Goal: Task Accomplishment & Management: Manage account settings

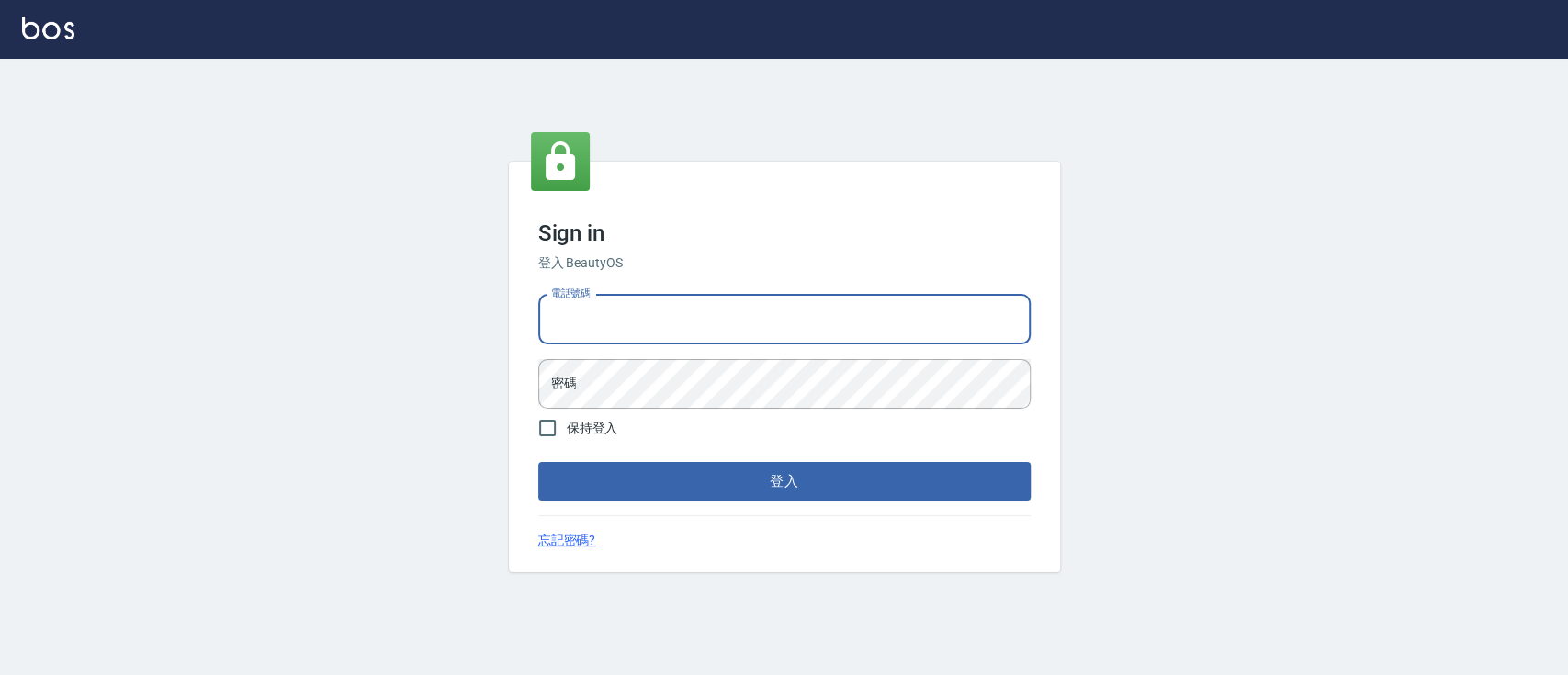
click at [644, 299] on input "電話號碼" at bounding box center [784, 319] width 492 height 50
type input "0936904311"
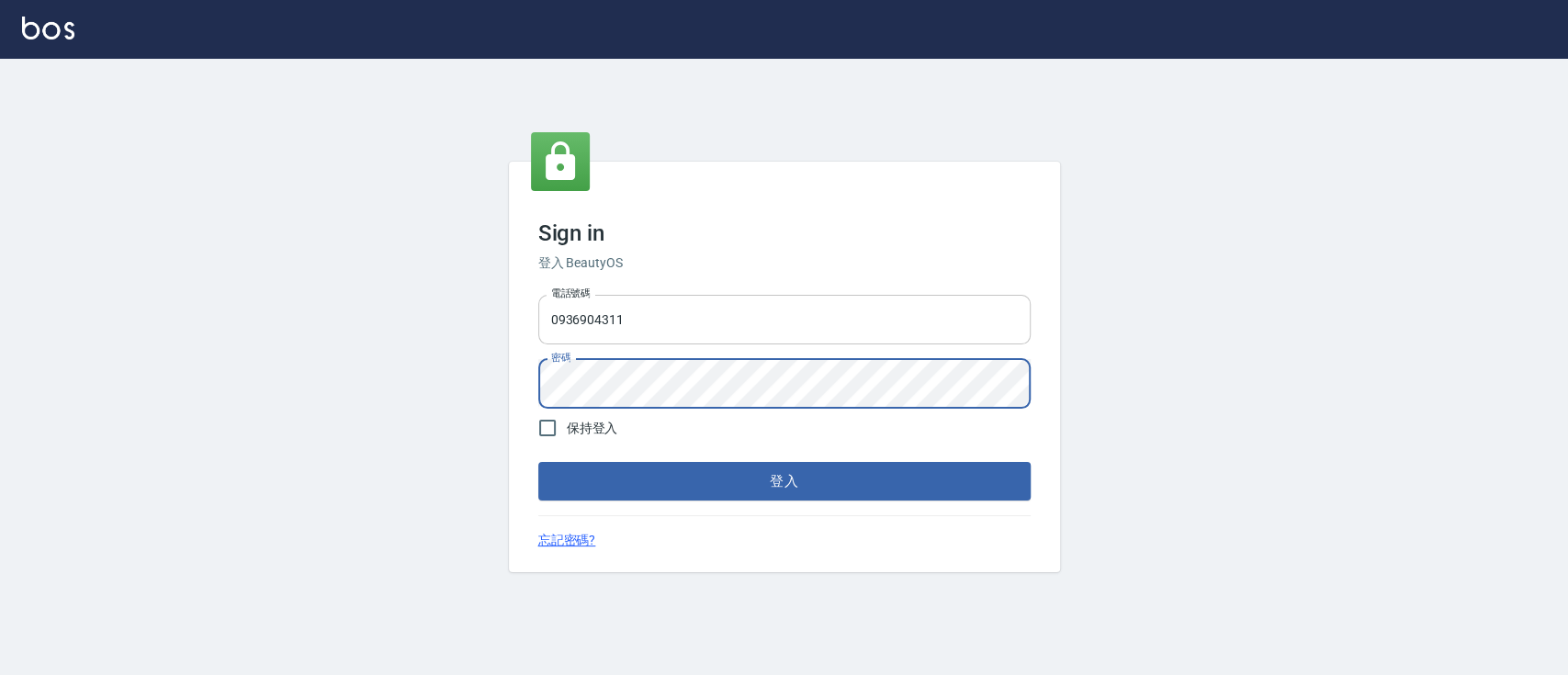
click at [538, 462] on button "登入" at bounding box center [784, 481] width 492 height 39
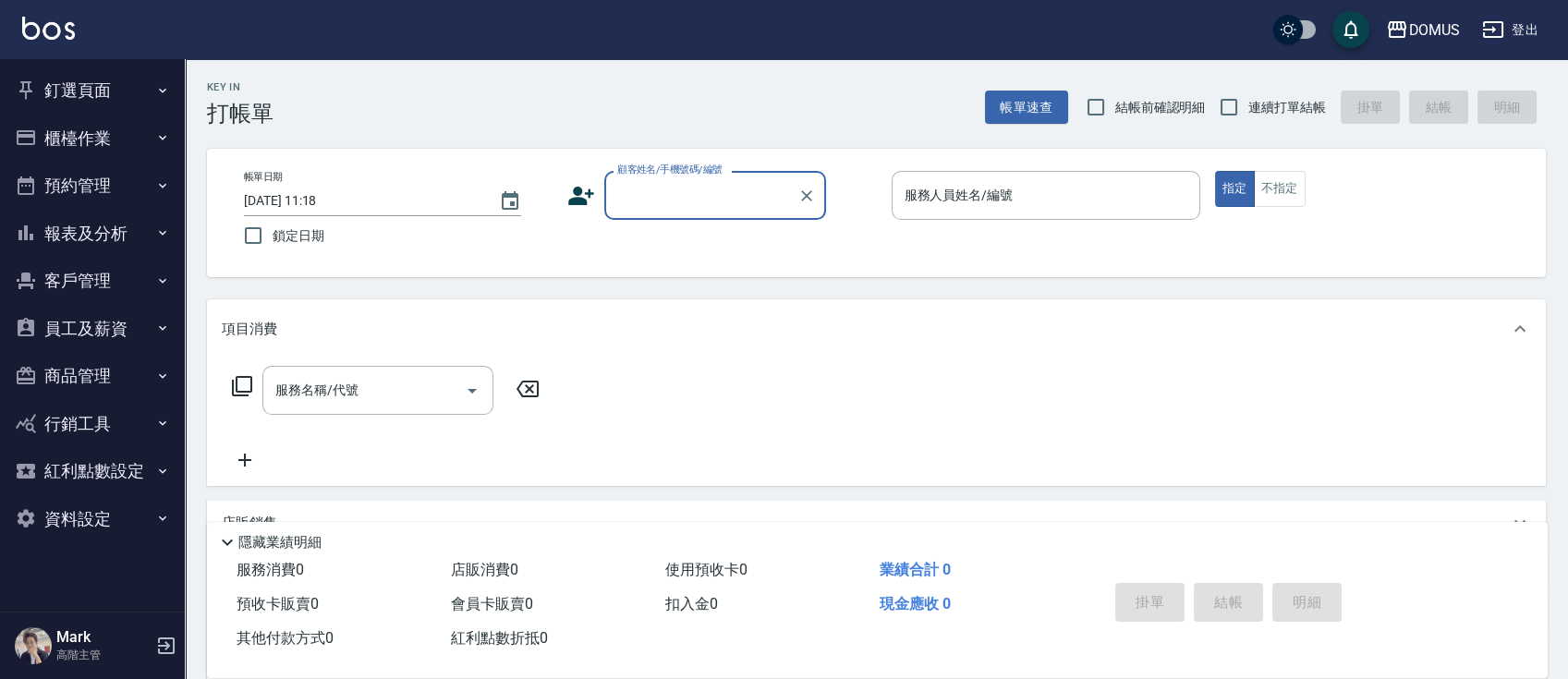
click at [139, 228] on button "報表及分析" at bounding box center [93, 234] width 170 height 48
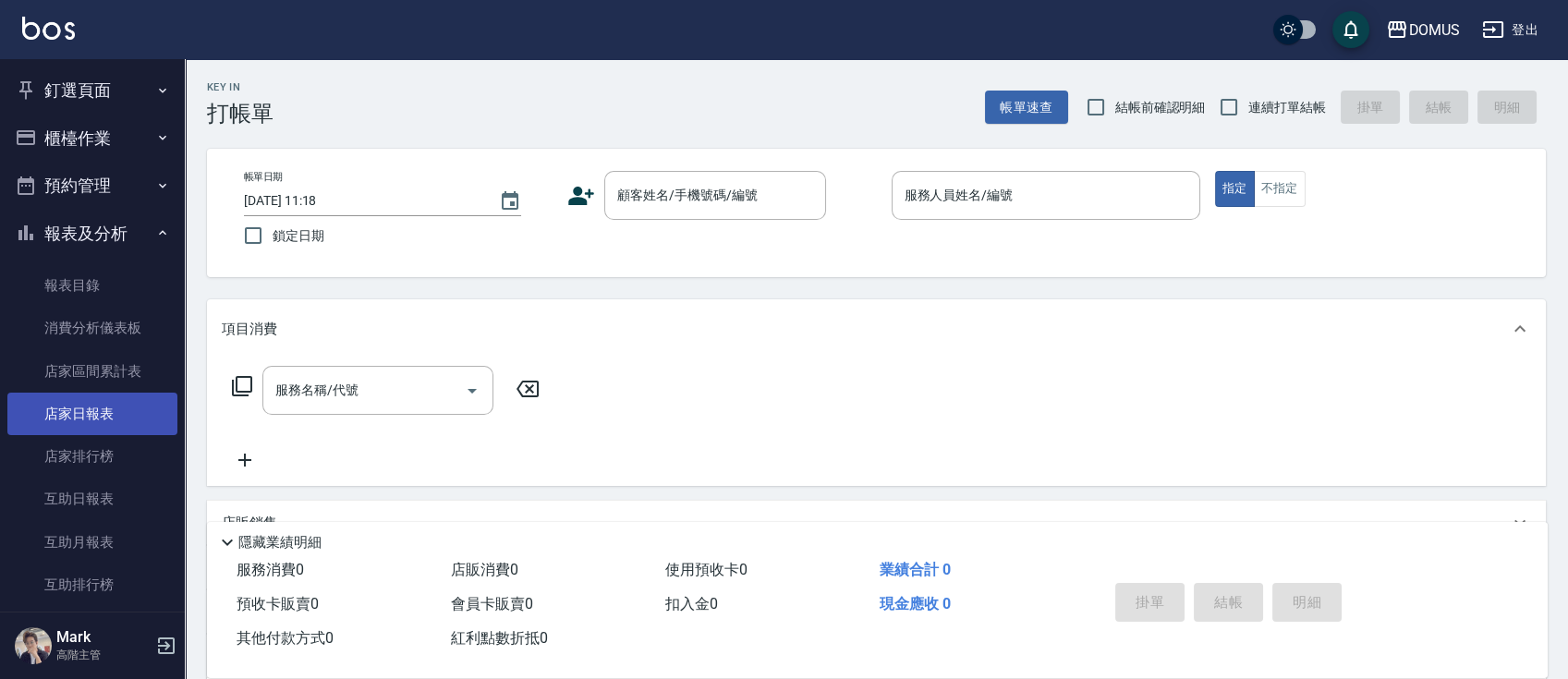
click at [126, 416] on link "店家日報表" at bounding box center [93, 414] width 170 height 43
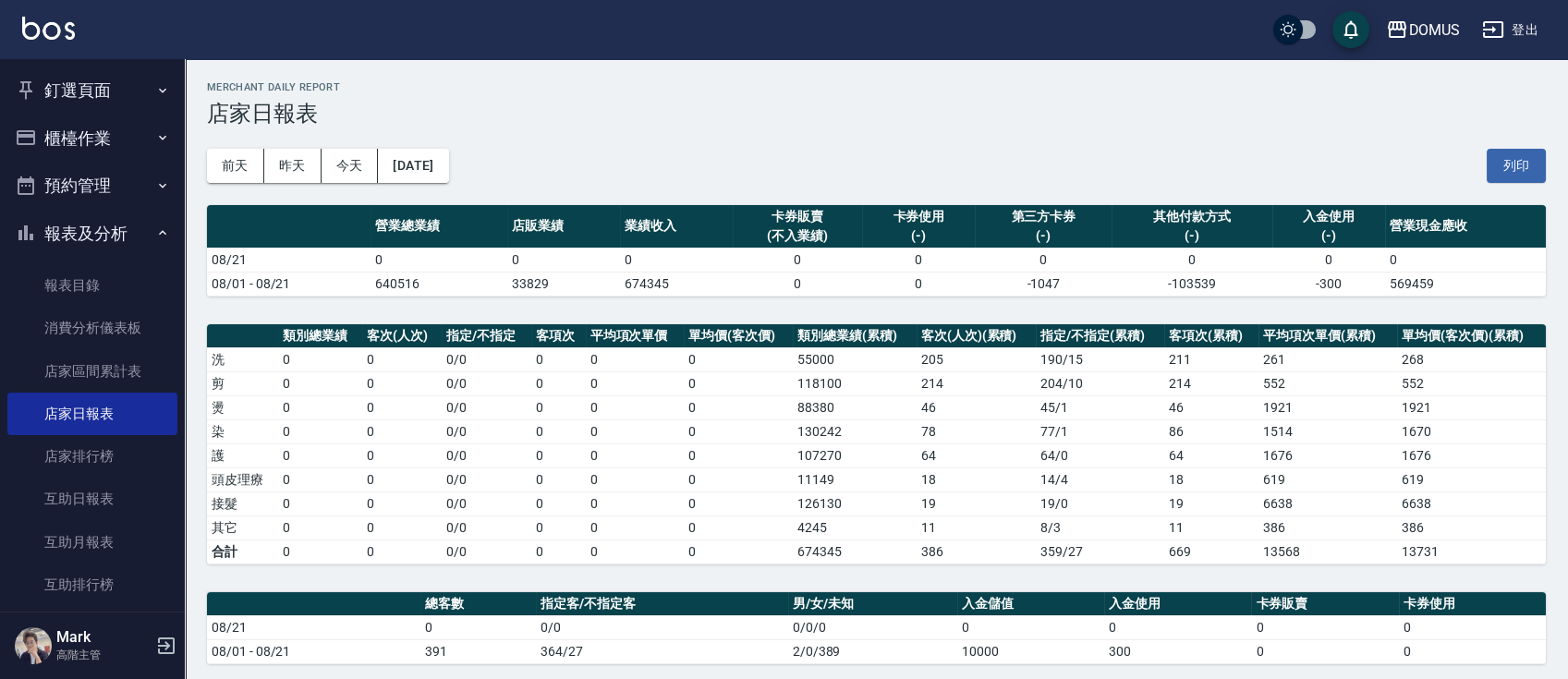
click at [156, 232] on icon "button" at bounding box center [163, 233] width 15 height 15
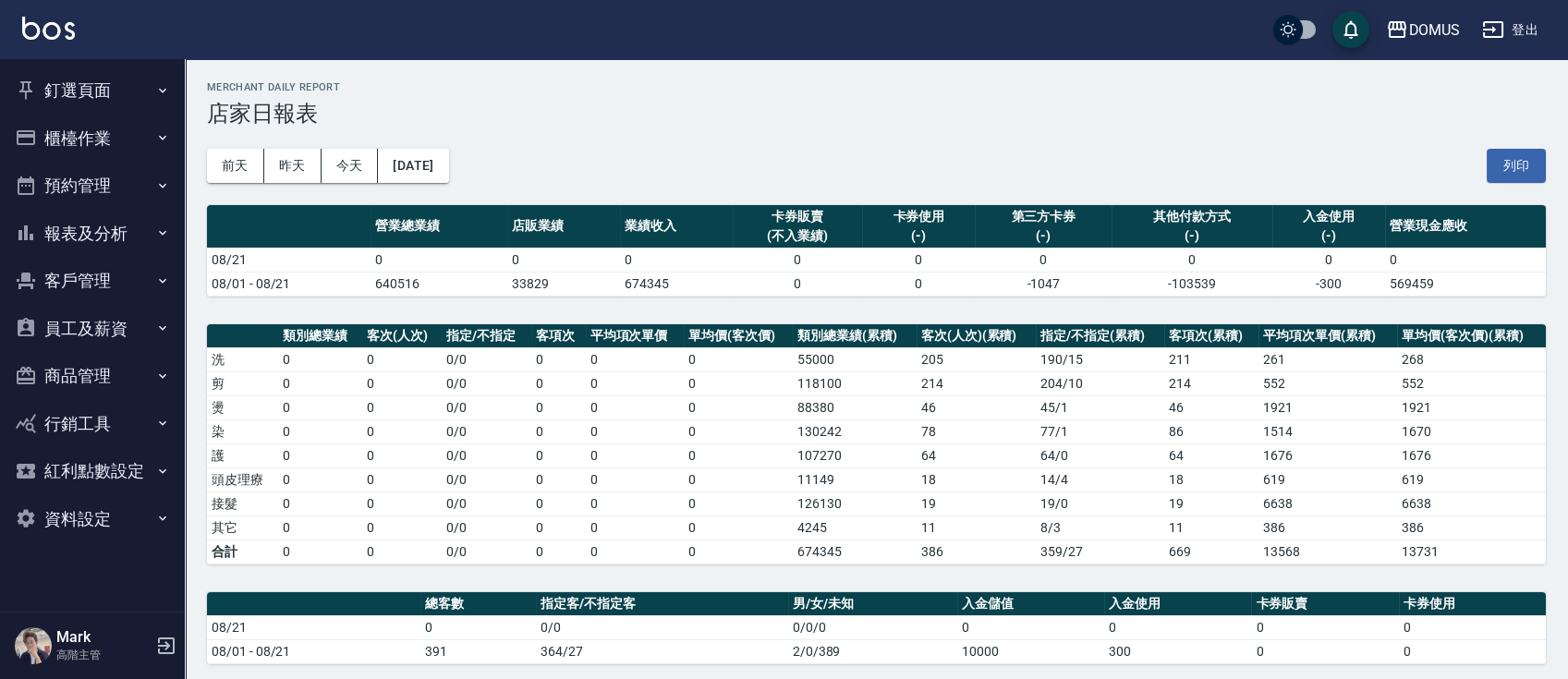
click at [156, 89] on icon "button" at bounding box center [163, 91] width 15 height 15
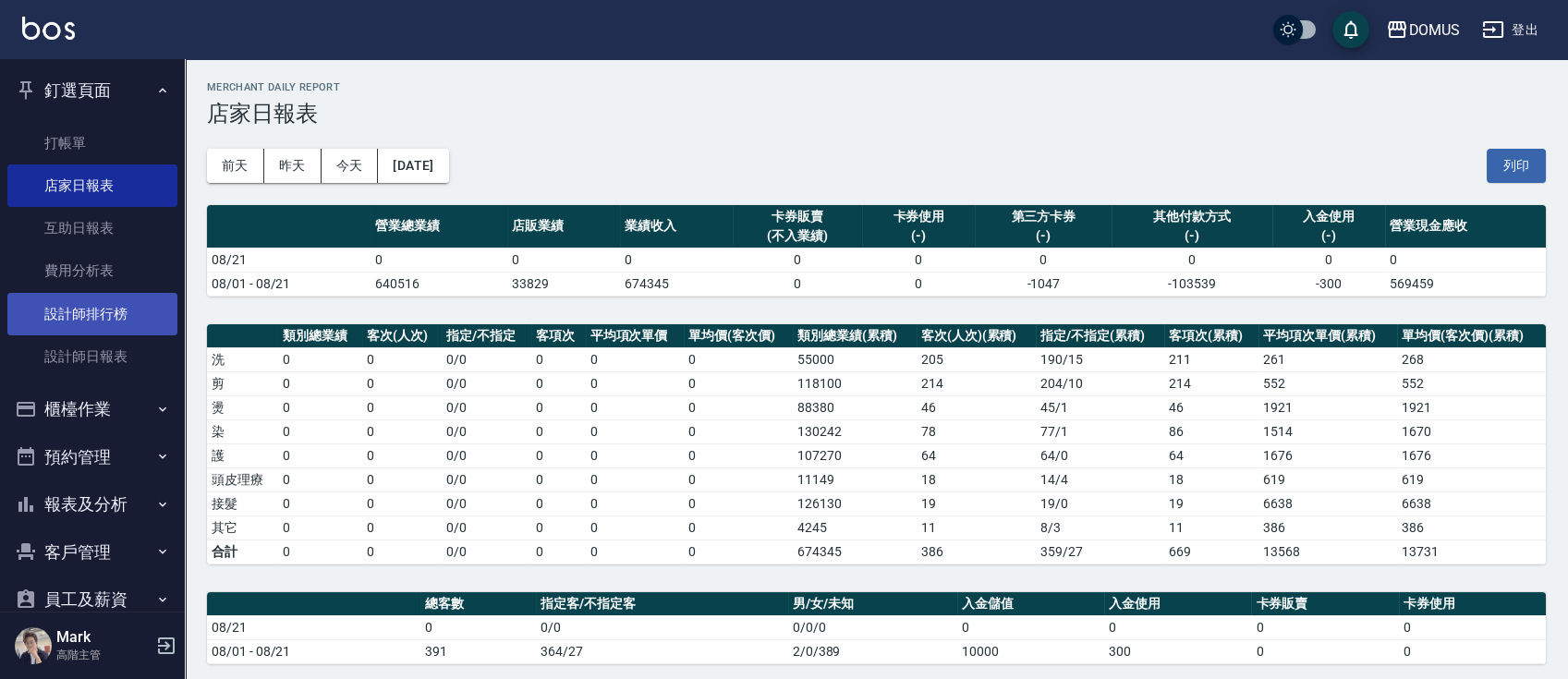
click at [116, 305] on link "設計師排行榜" at bounding box center [93, 314] width 170 height 43
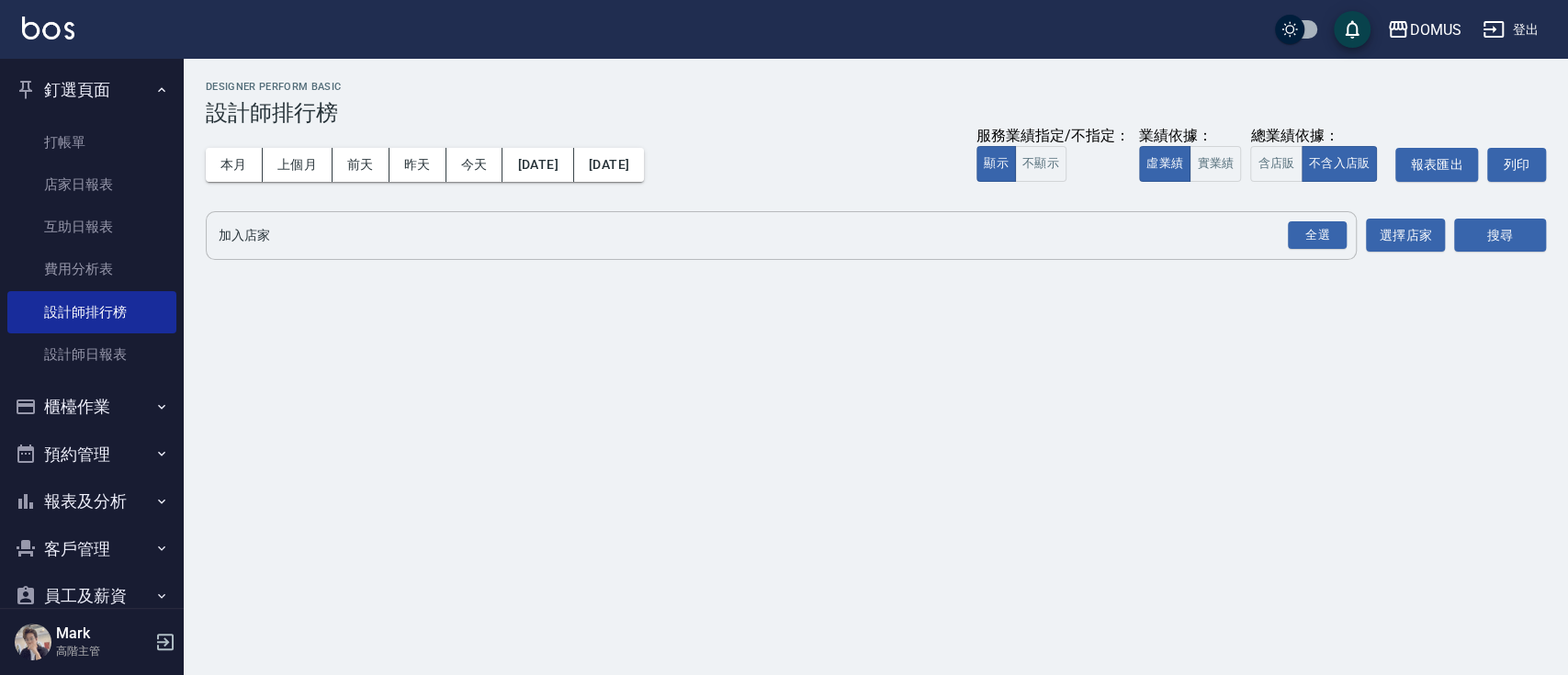
click at [671, 244] on input "加入店家" at bounding box center [767, 235] width 1107 height 32
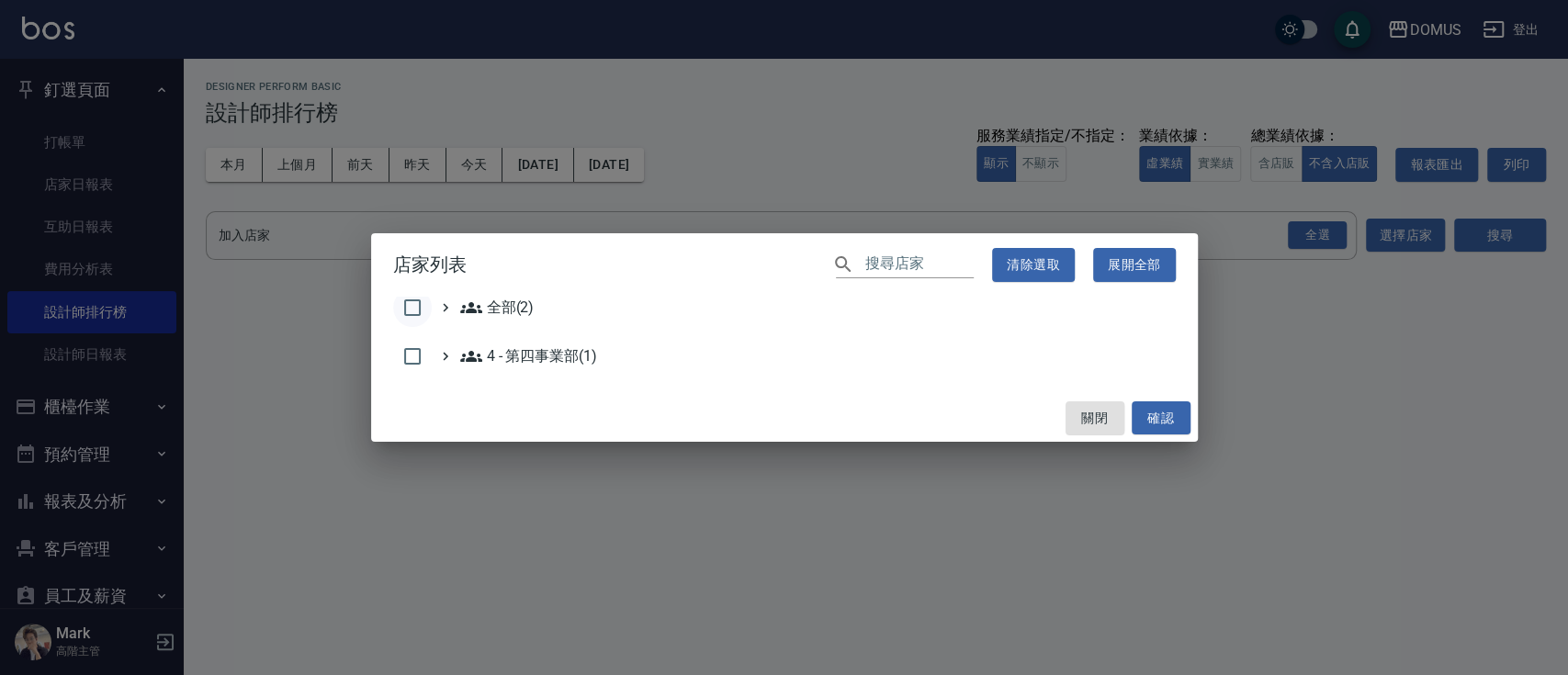
click at [409, 309] on input "checkbox" at bounding box center [412, 307] width 39 height 39
checkbox input "true"
click at [1157, 414] on button "確認" at bounding box center [1161, 418] width 59 height 34
checkbox input "false"
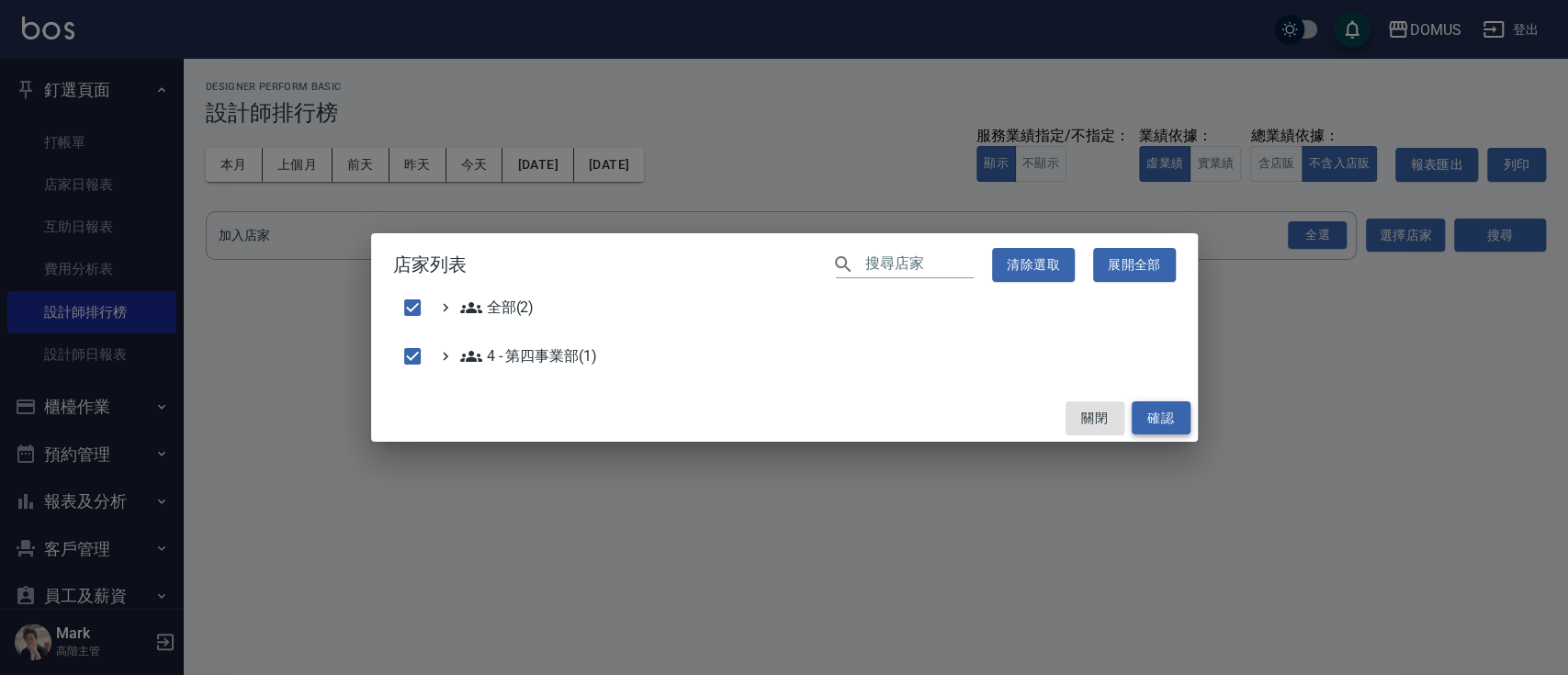
checkbox input "false"
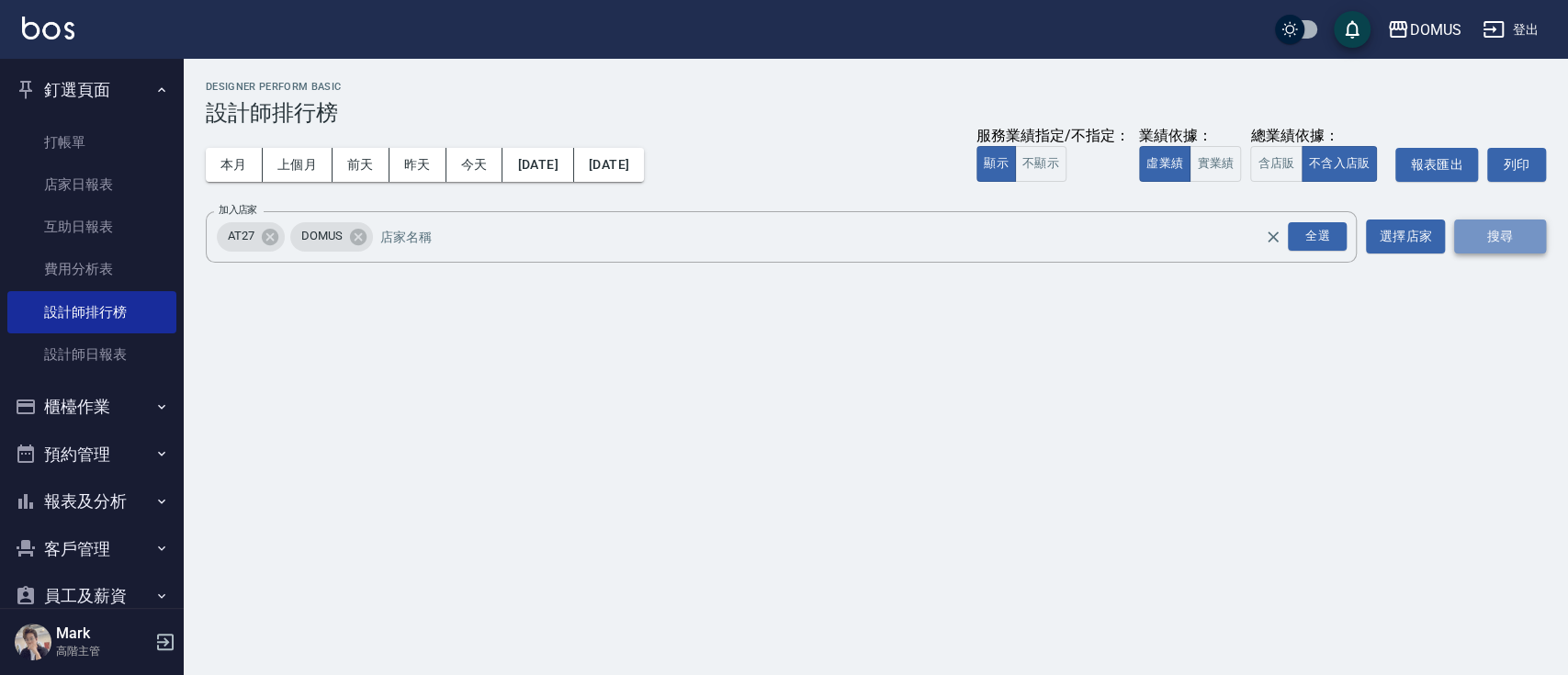
click at [1508, 238] on button "搜尋" at bounding box center [1500, 236] width 92 height 34
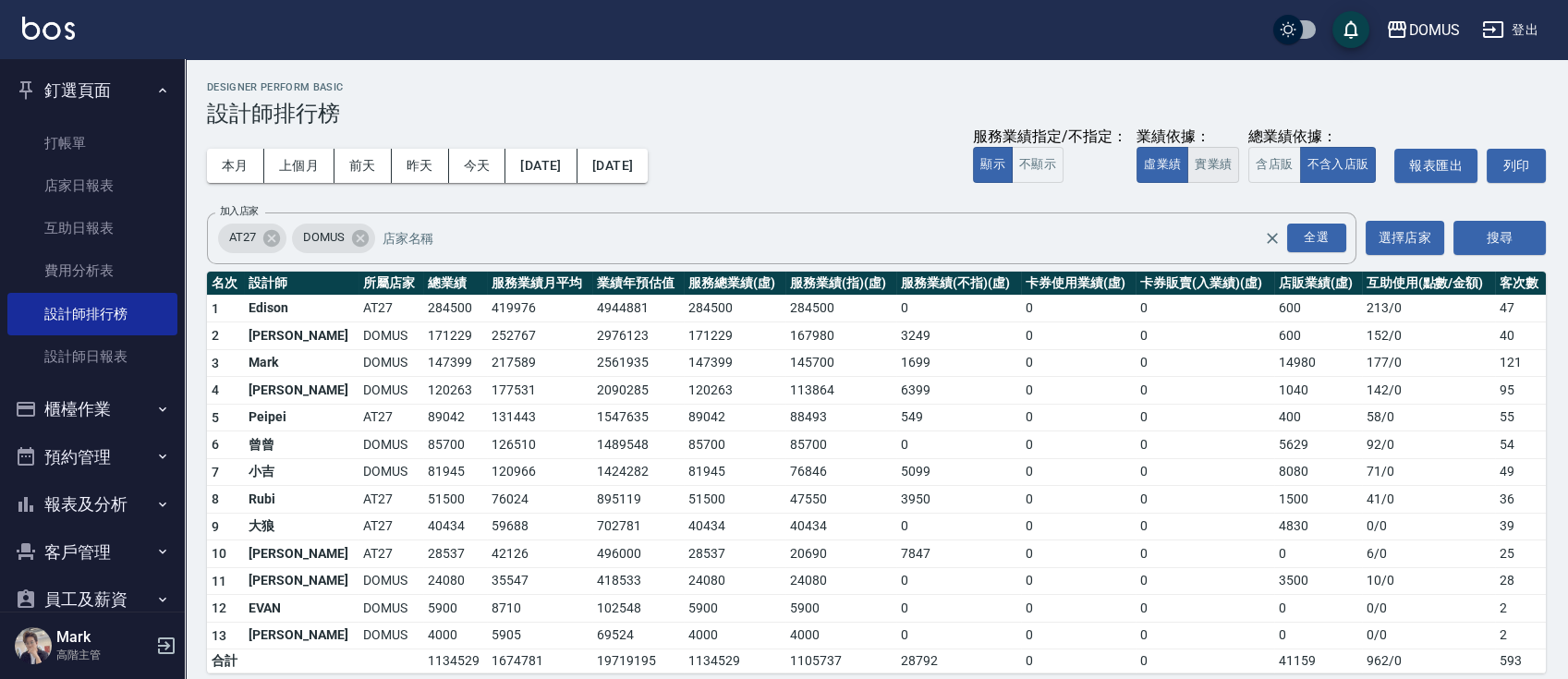
click at [1217, 165] on button "實業績" at bounding box center [1213, 165] width 52 height 36
click at [96, 543] on button "客戶管理" at bounding box center [93, 552] width 170 height 48
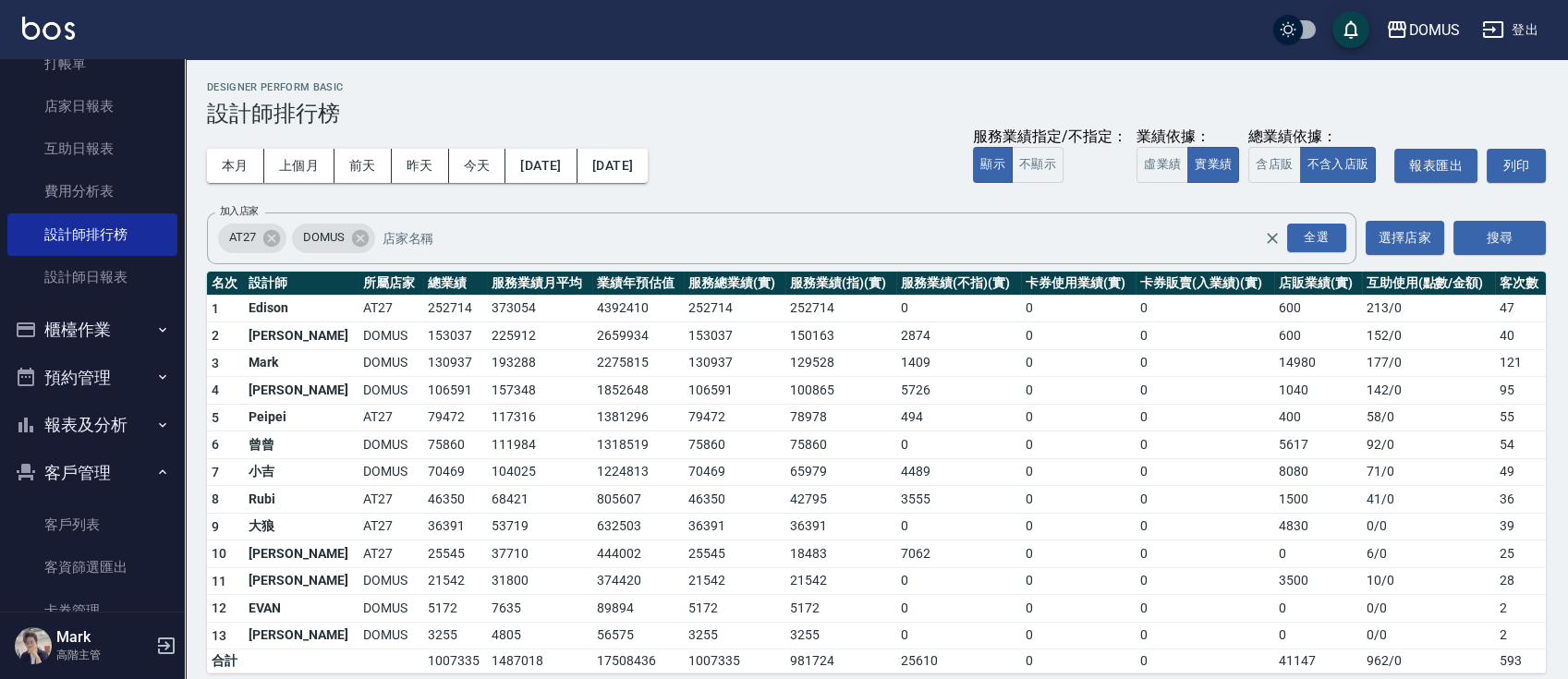
scroll to position [245, 0]
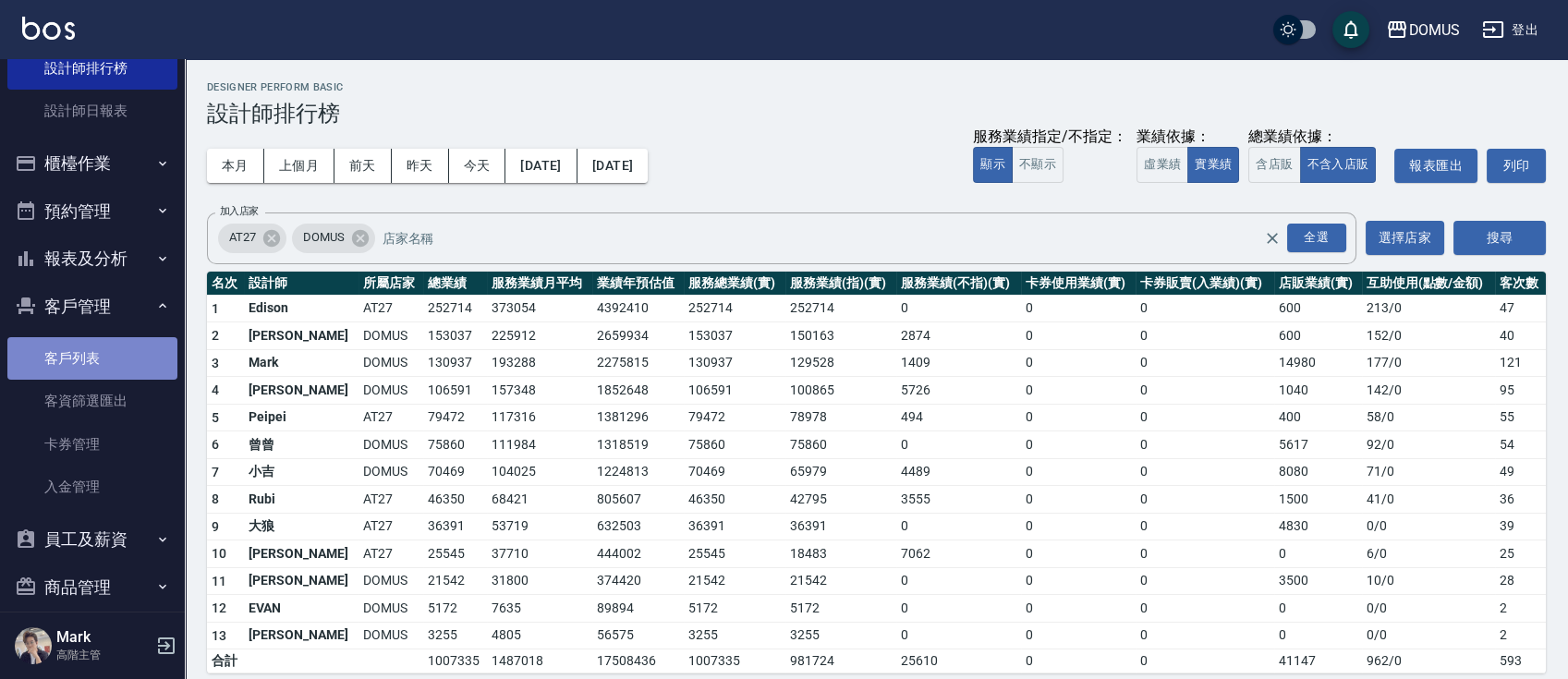
click at [101, 354] on link "客戶列表" at bounding box center [93, 358] width 170 height 43
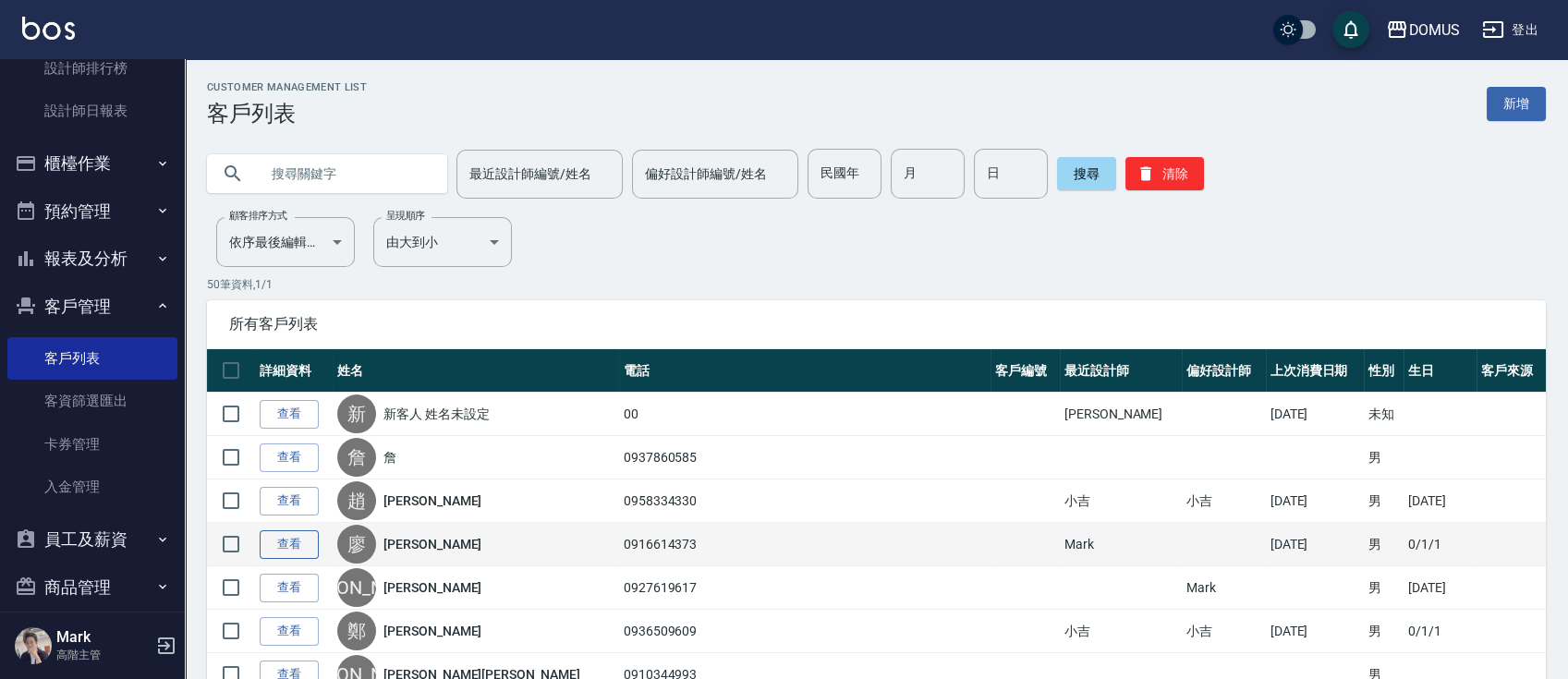
click at [292, 550] on link "查看" at bounding box center [289, 544] width 59 height 29
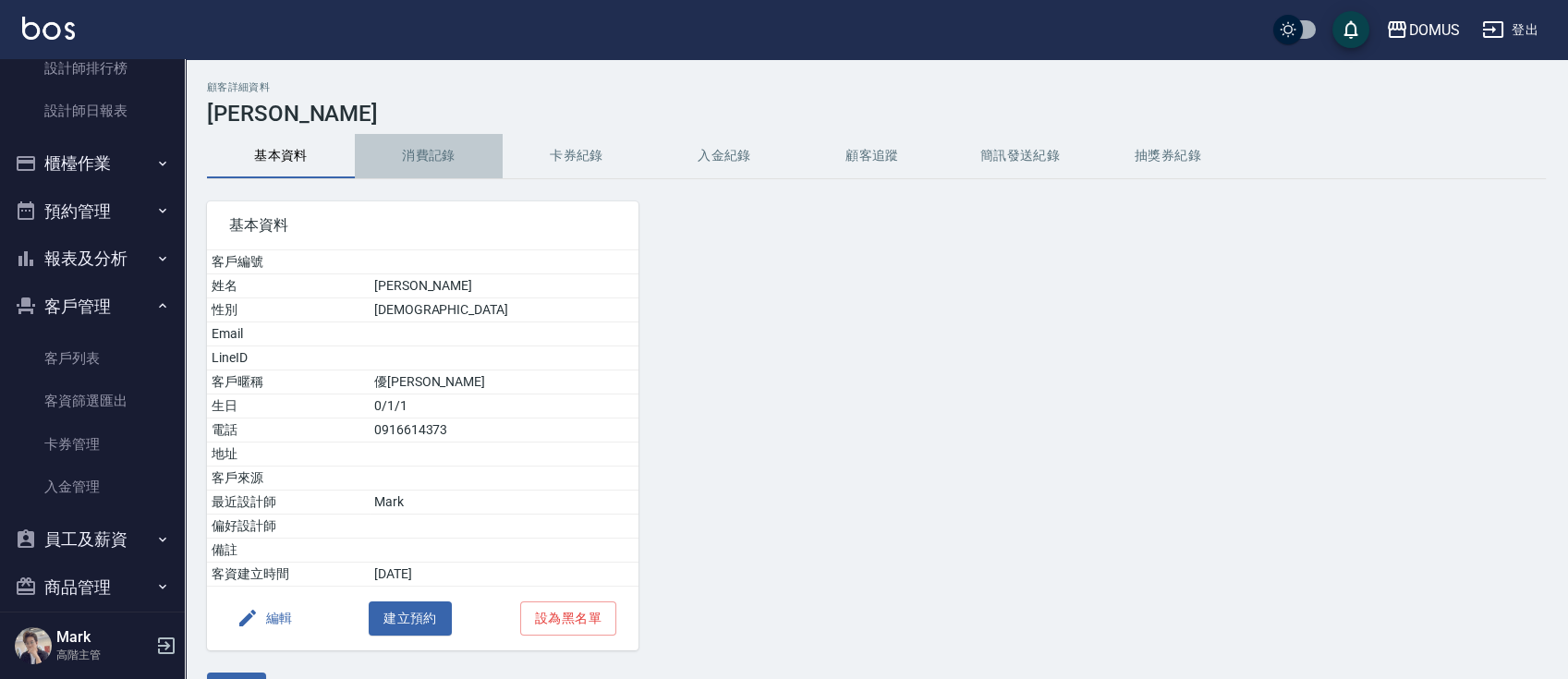
click at [415, 164] on button "消費記錄" at bounding box center [429, 156] width 148 height 44
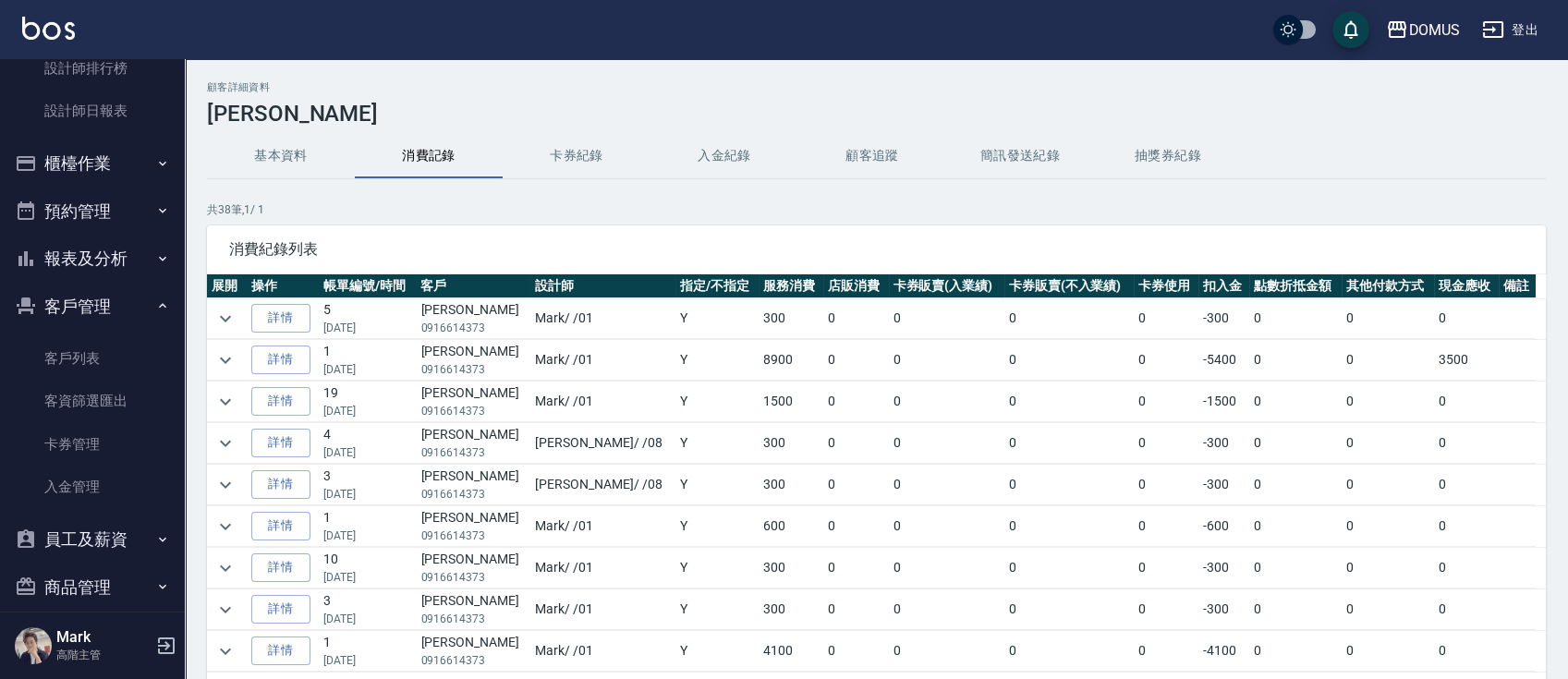
click at [726, 159] on button "入金紀錄" at bounding box center [725, 156] width 148 height 44
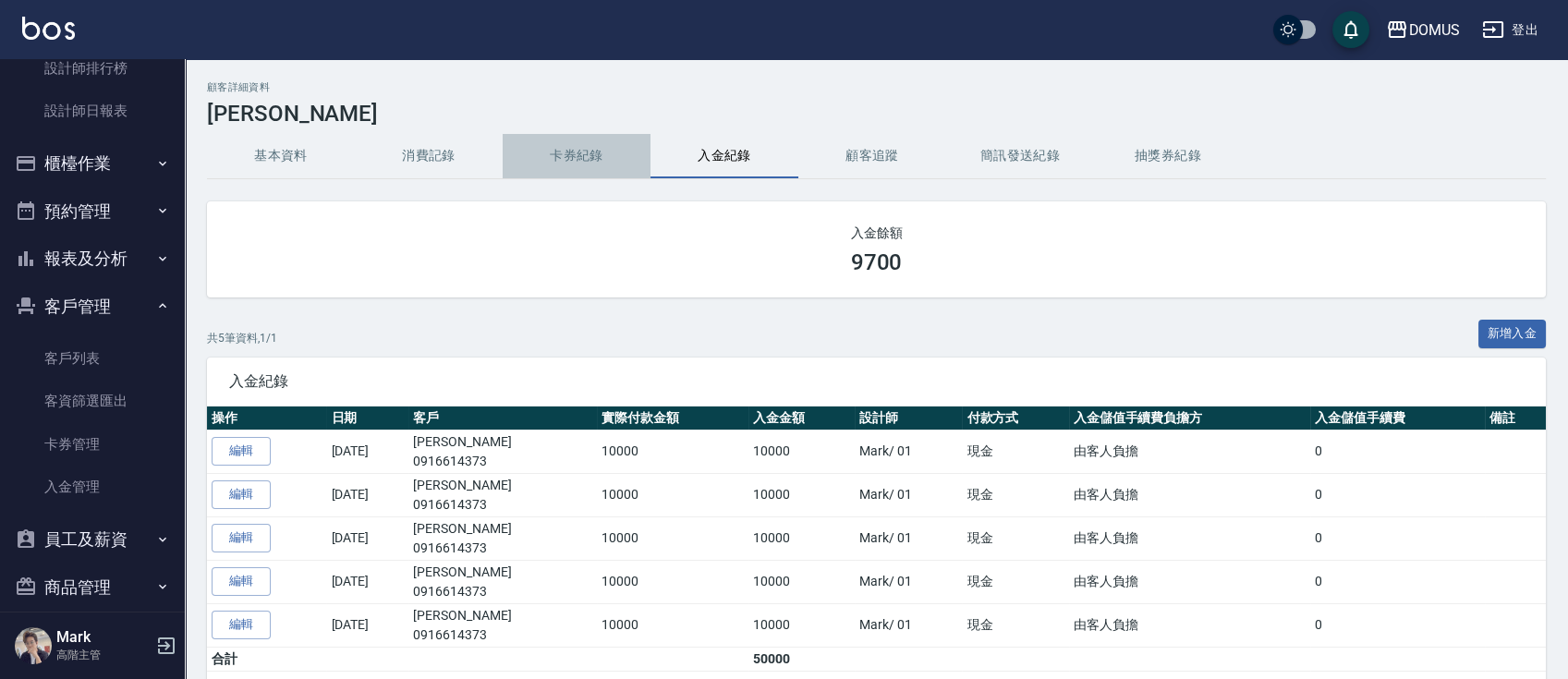
click at [577, 154] on button "卡券紀錄" at bounding box center [577, 156] width 148 height 44
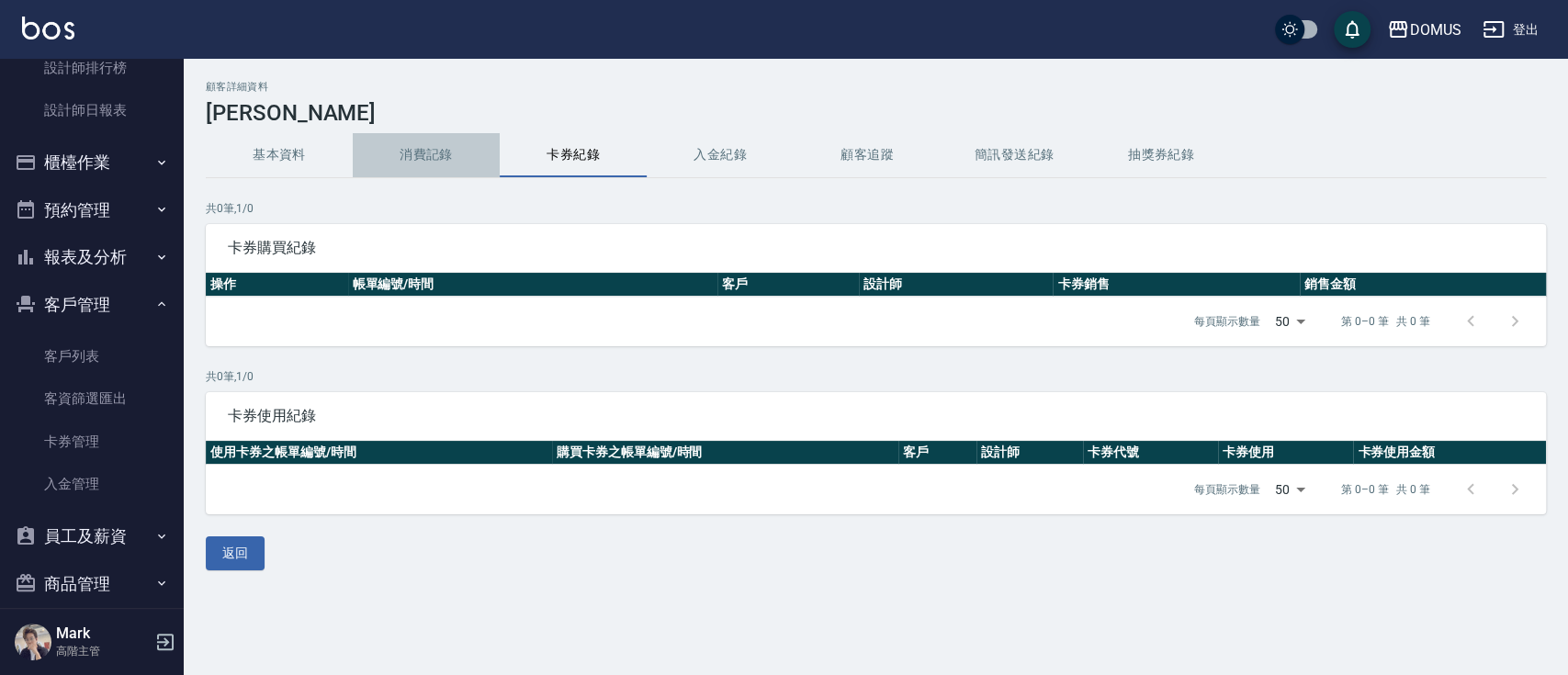
click at [429, 164] on button "消費記錄" at bounding box center [426, 155] width 147 height 44
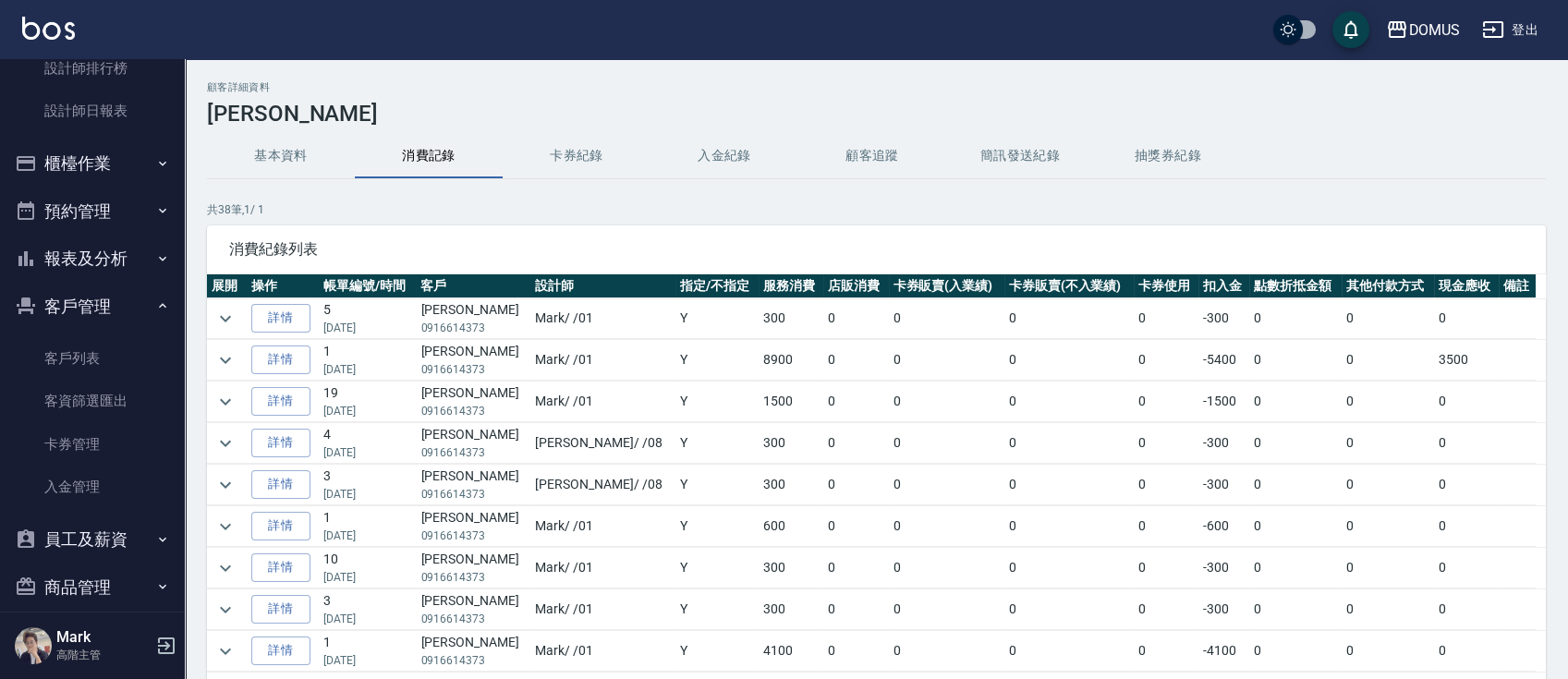
click at [1027, 158] on button "簡訊發送紀錄" at bounding box center [1020, 156] width 148 height 44
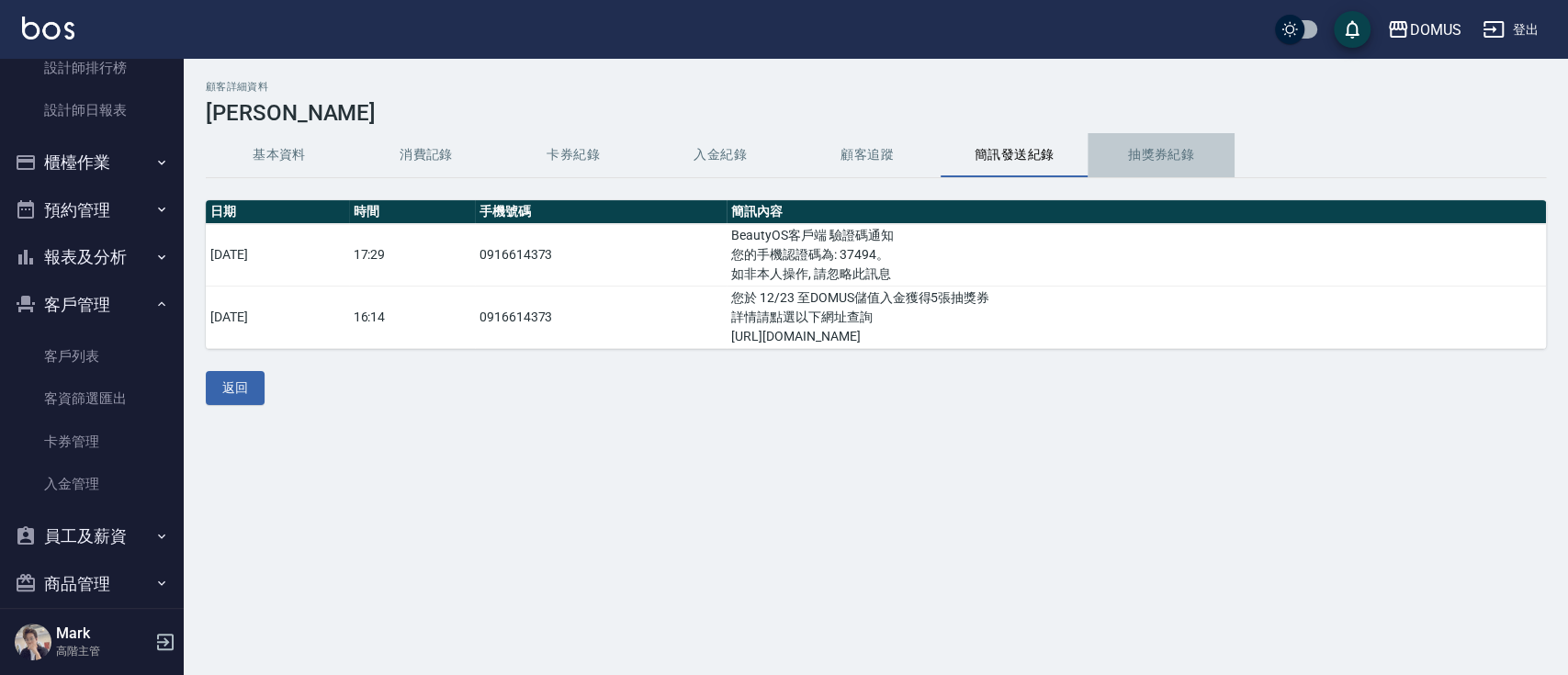
click at [1154, 160] on button "抽獎券紀錄" at bounding box center [1161, 155] width 147 height 44
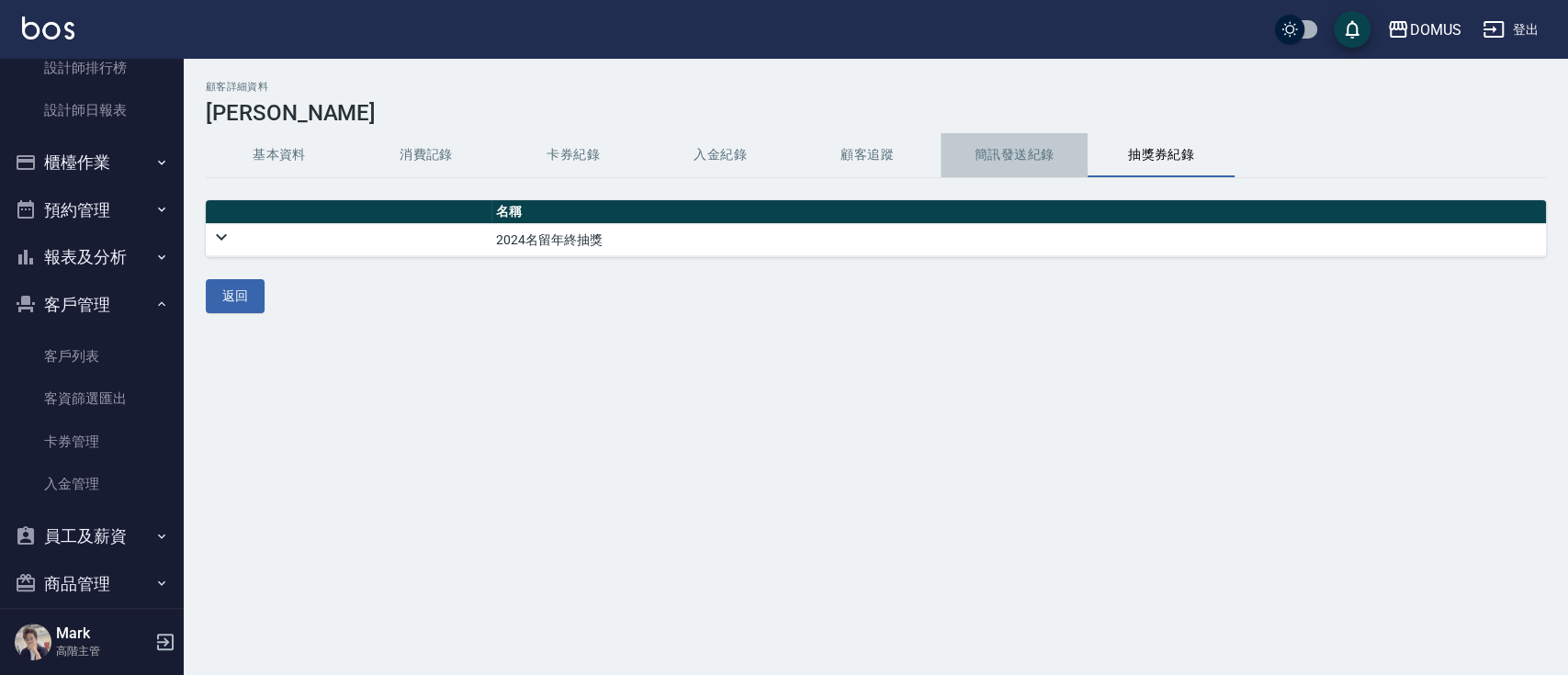
click at [1026, 166] on button "簡訊發送紀錄" at bounding box center [1014, 155] width 147 height 44
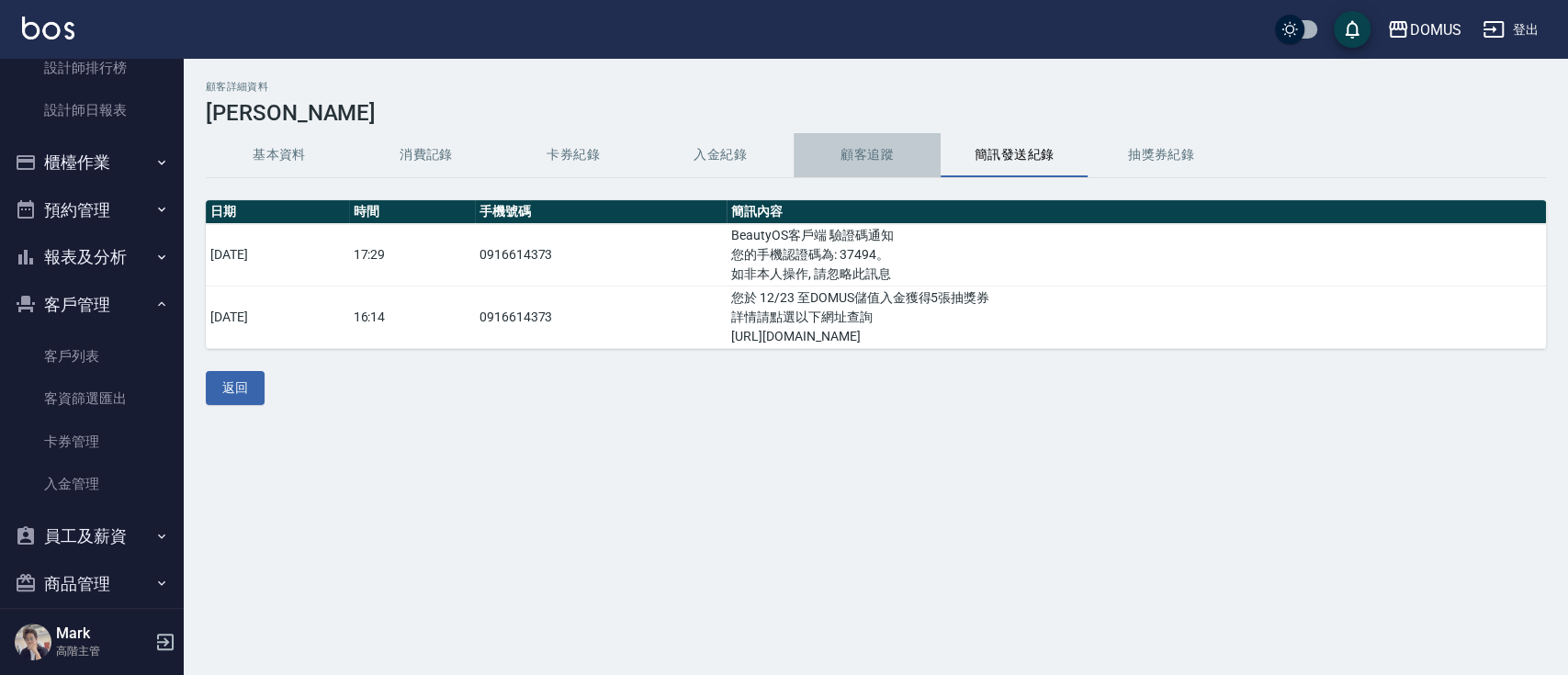
click at [871, 158] on button "顧客追蹤" at bounding box center [867, 155] width 147 height 44
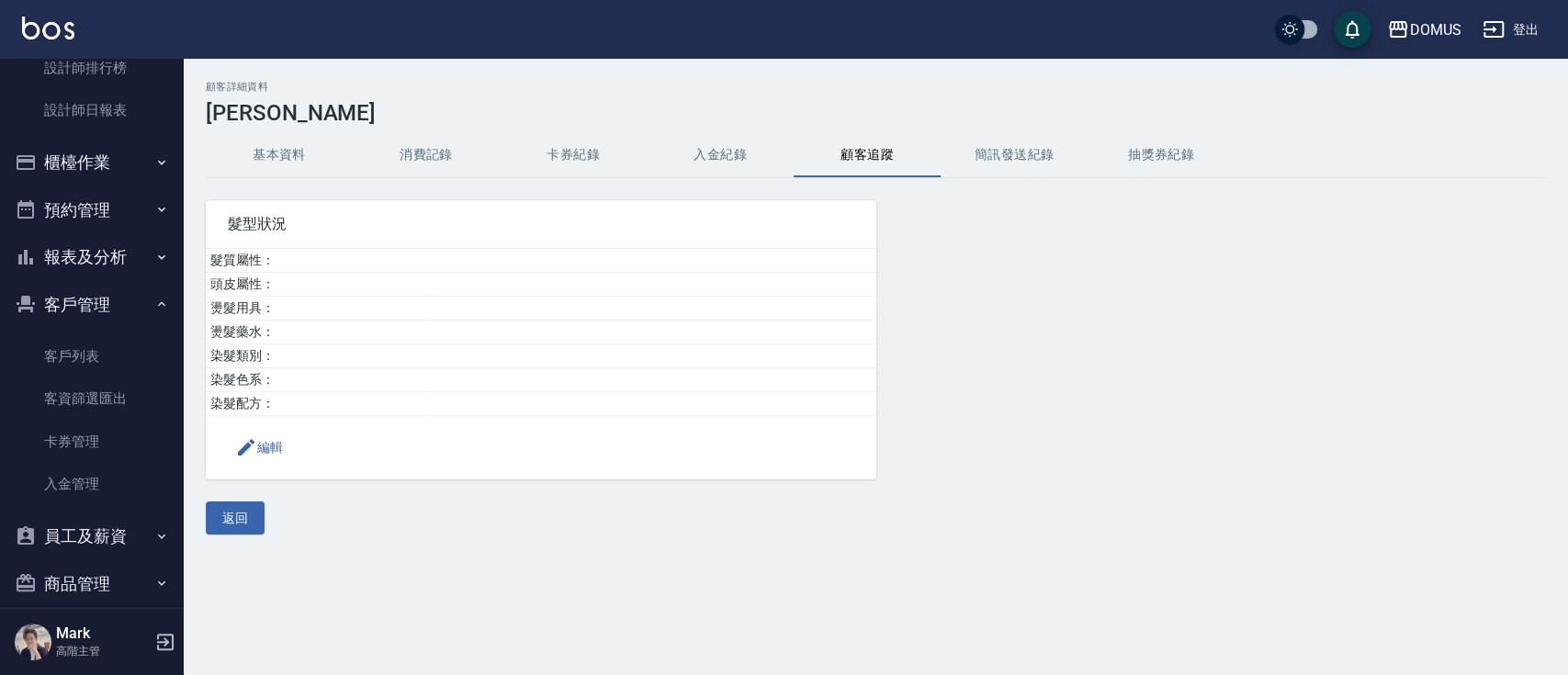
click at [746, 153] on button "入金紀錄" at bounding box center [721, 155] width 147 height 44
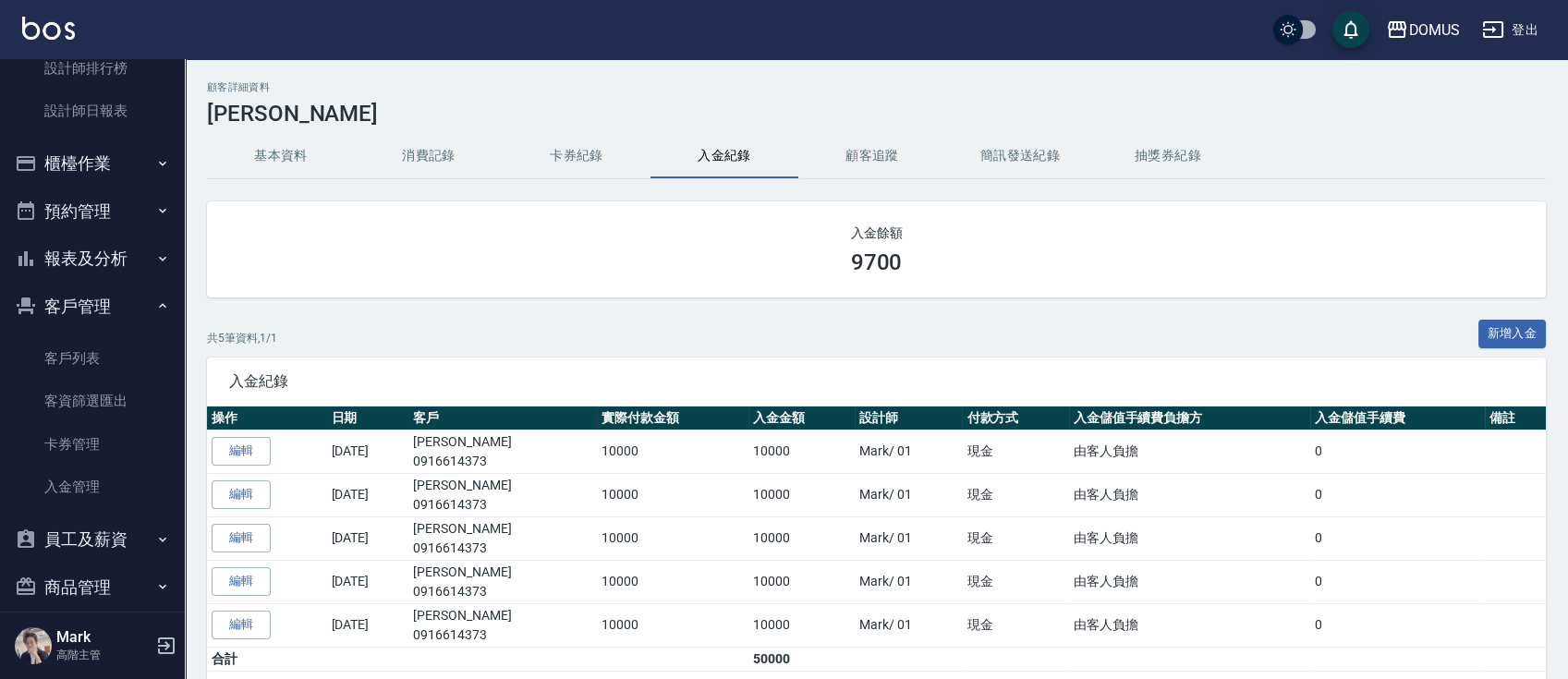
click at [605, 154] on button "卡券紀錄" at bounding box center [577, 156] width 148 height 44
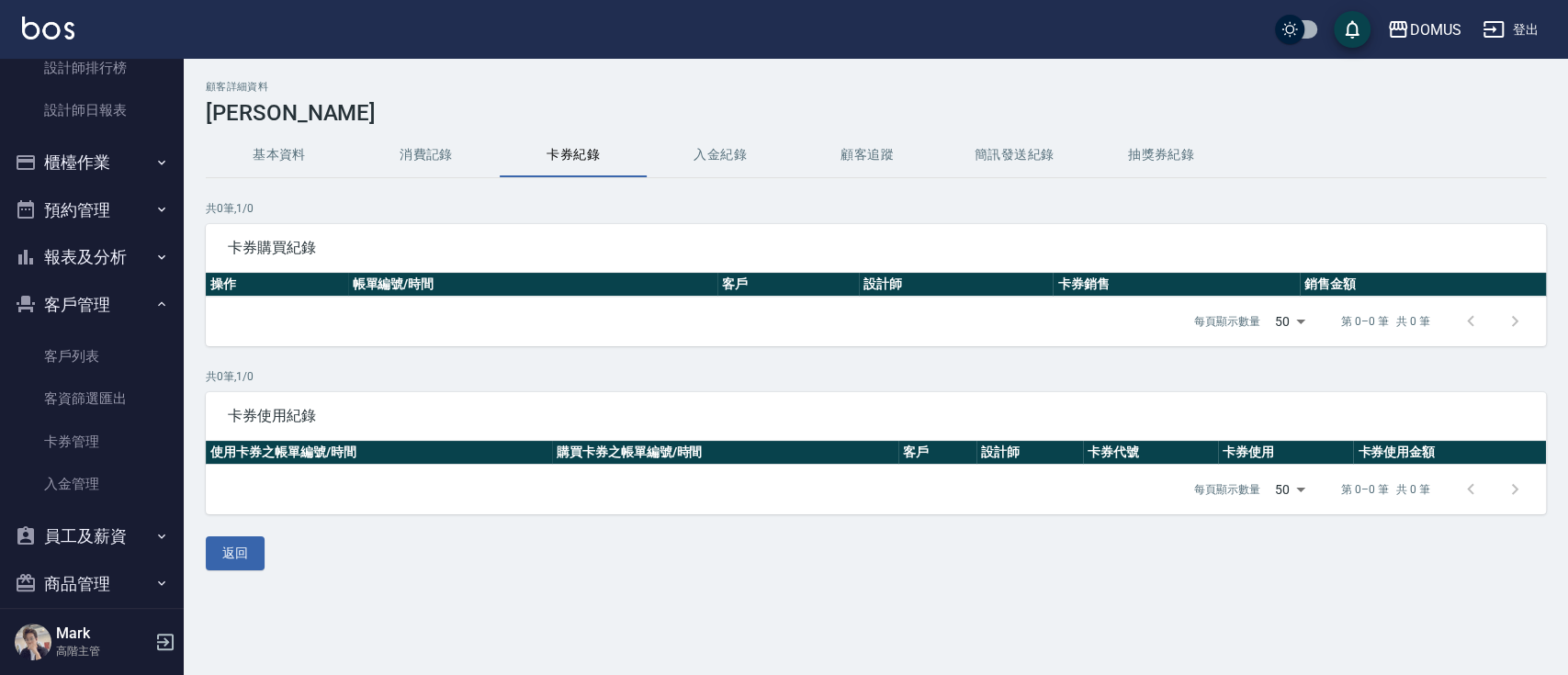
click at [426, 158] on button "消費記錄" at bounding box center [426, 155] width 147 height 44
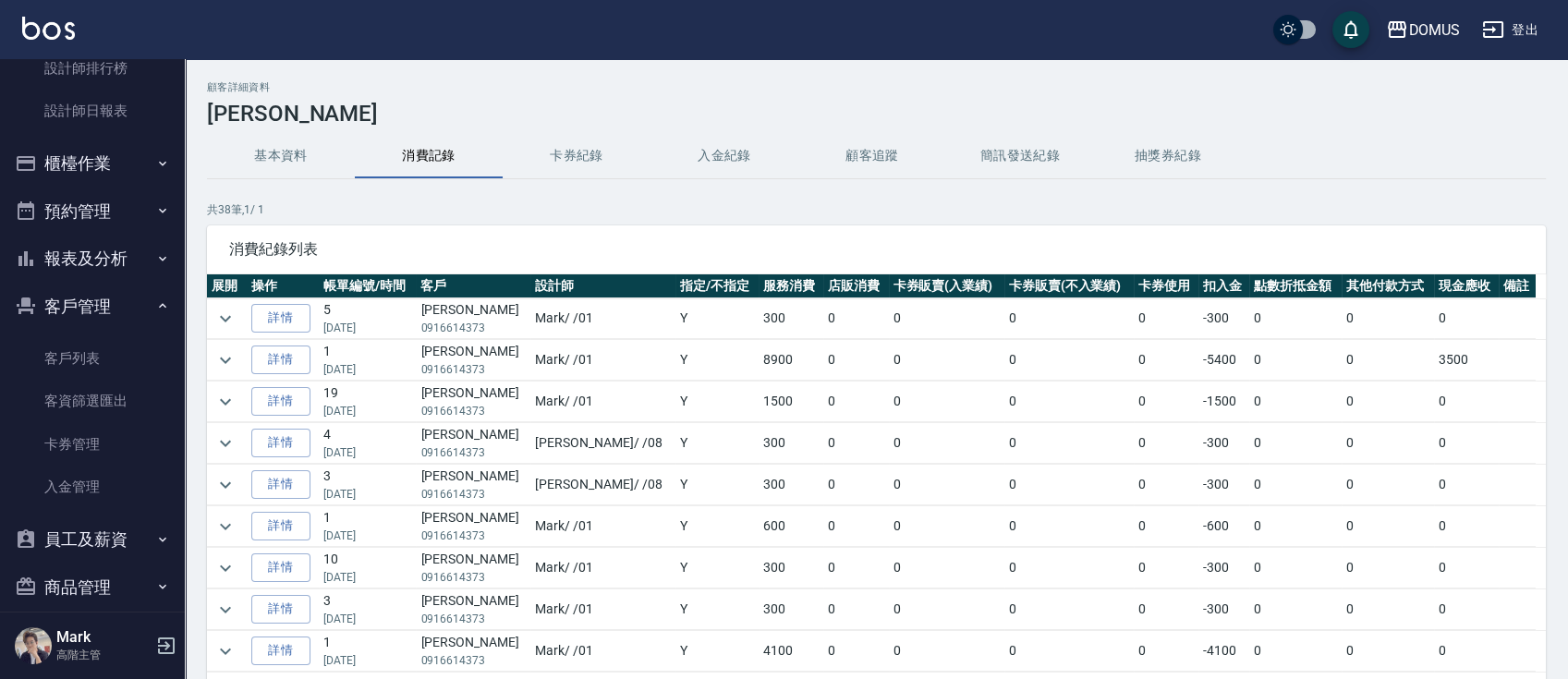
click at [276, 160] on button "基本資料" at bounding box center [281, 156] width 148 height 44
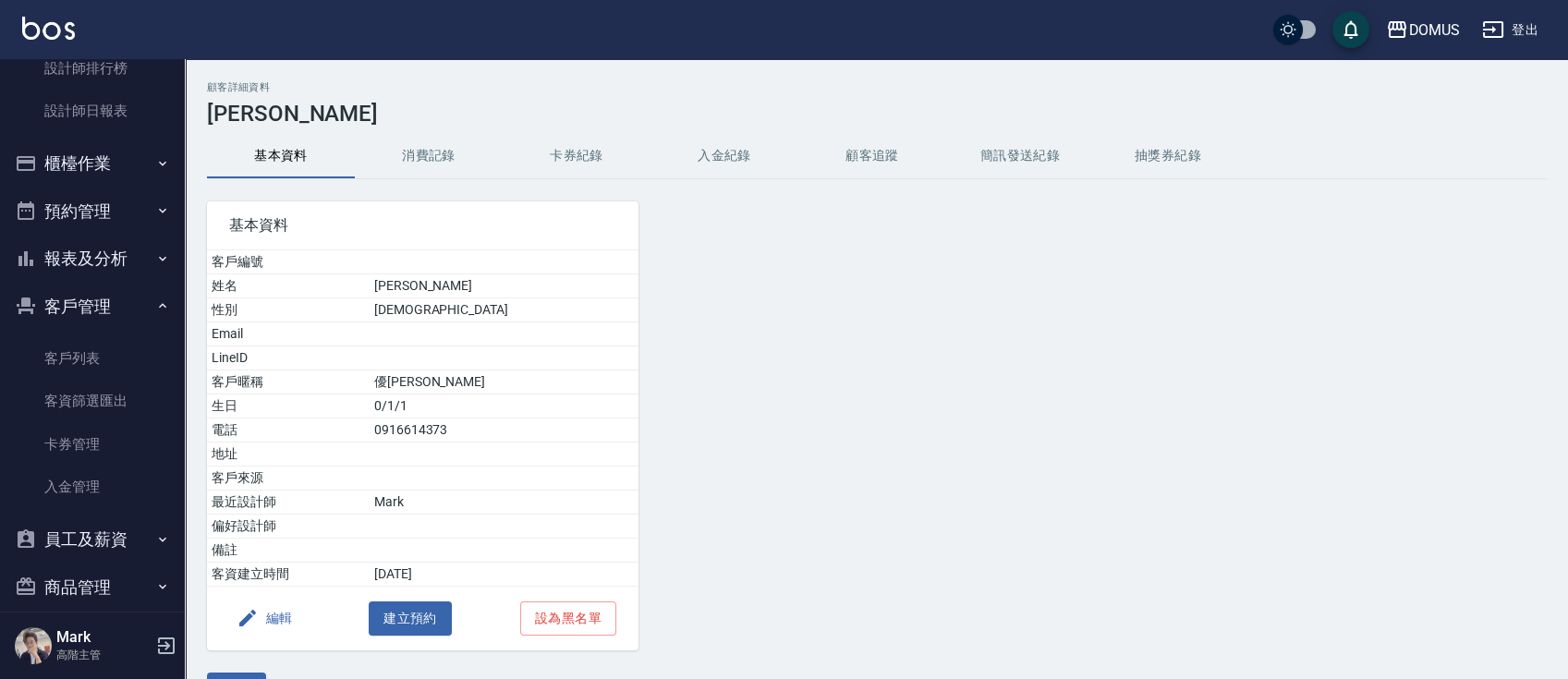
click at [268, 620] on button "編輯" at bounding box center [265, 618] width 71 height 34
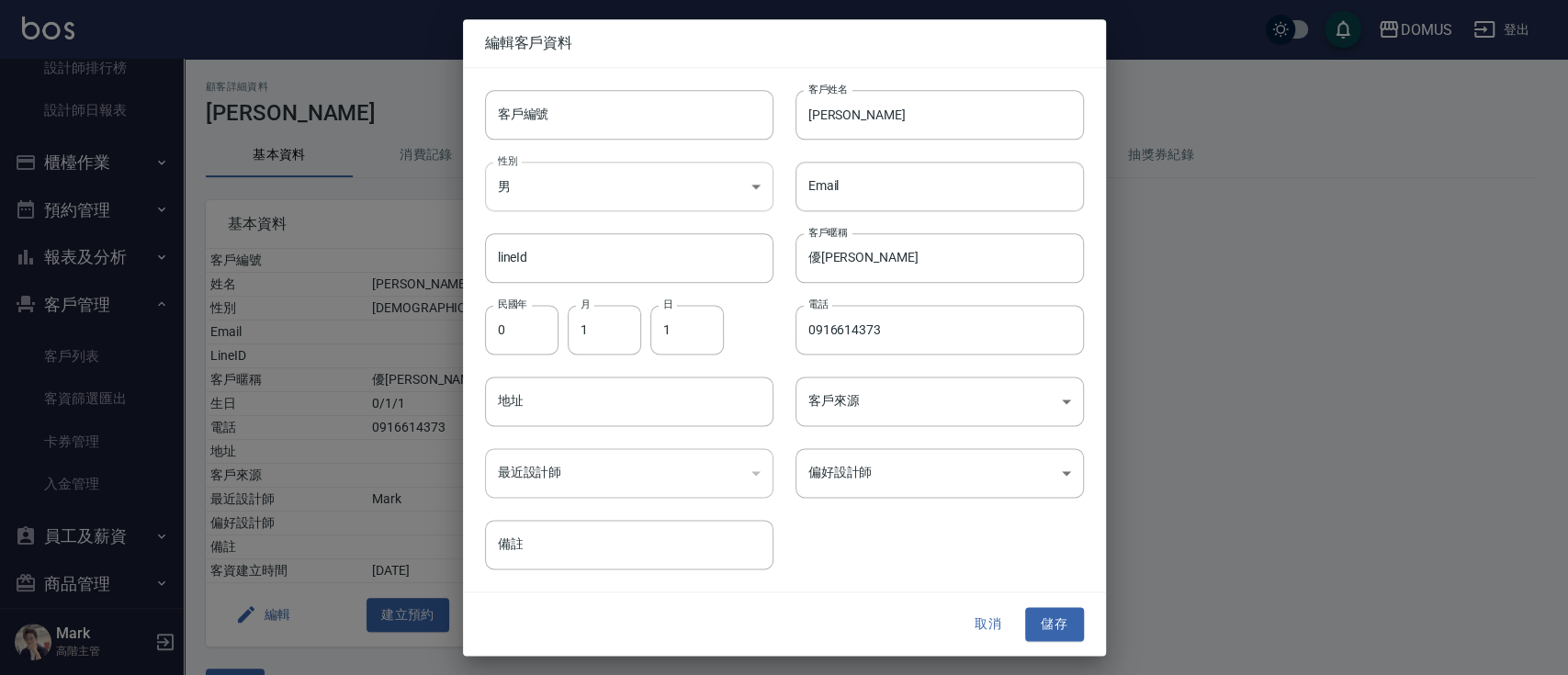
click at [763, 195] on body "DOMUS 登出 釘選頁面 打帳單 店家日報表 互助日報表 費用分析表 設計師排行榜 設計師日報表 櫃檯作業 打帳單 帳單列表 掛單列表 座位開單 營業儀表板…" at bounding box center [784, 361] width 1568 height 723
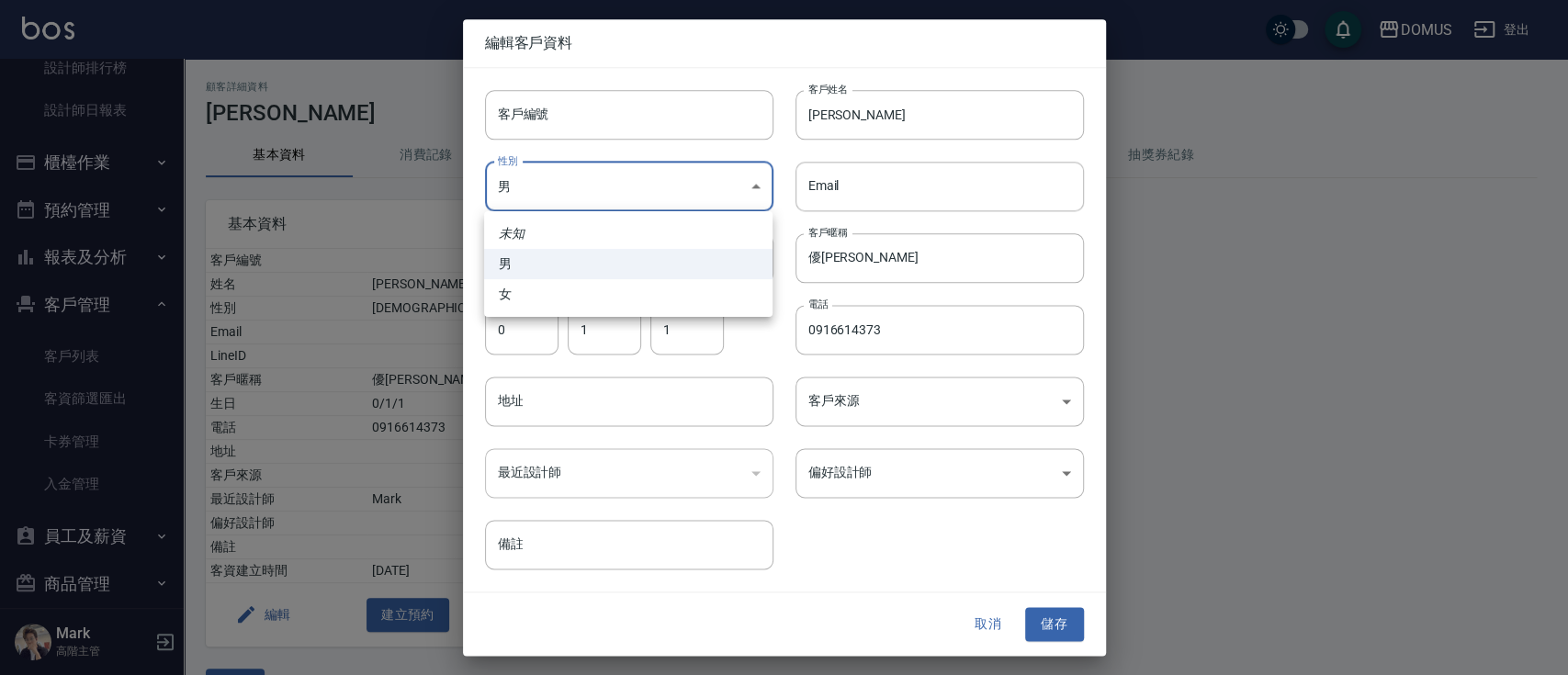
click at [566, 299] on li "女" at bounding box center [628, 293] width 288 height 30
type input "[DEMOGRAPHIC_DATA]"
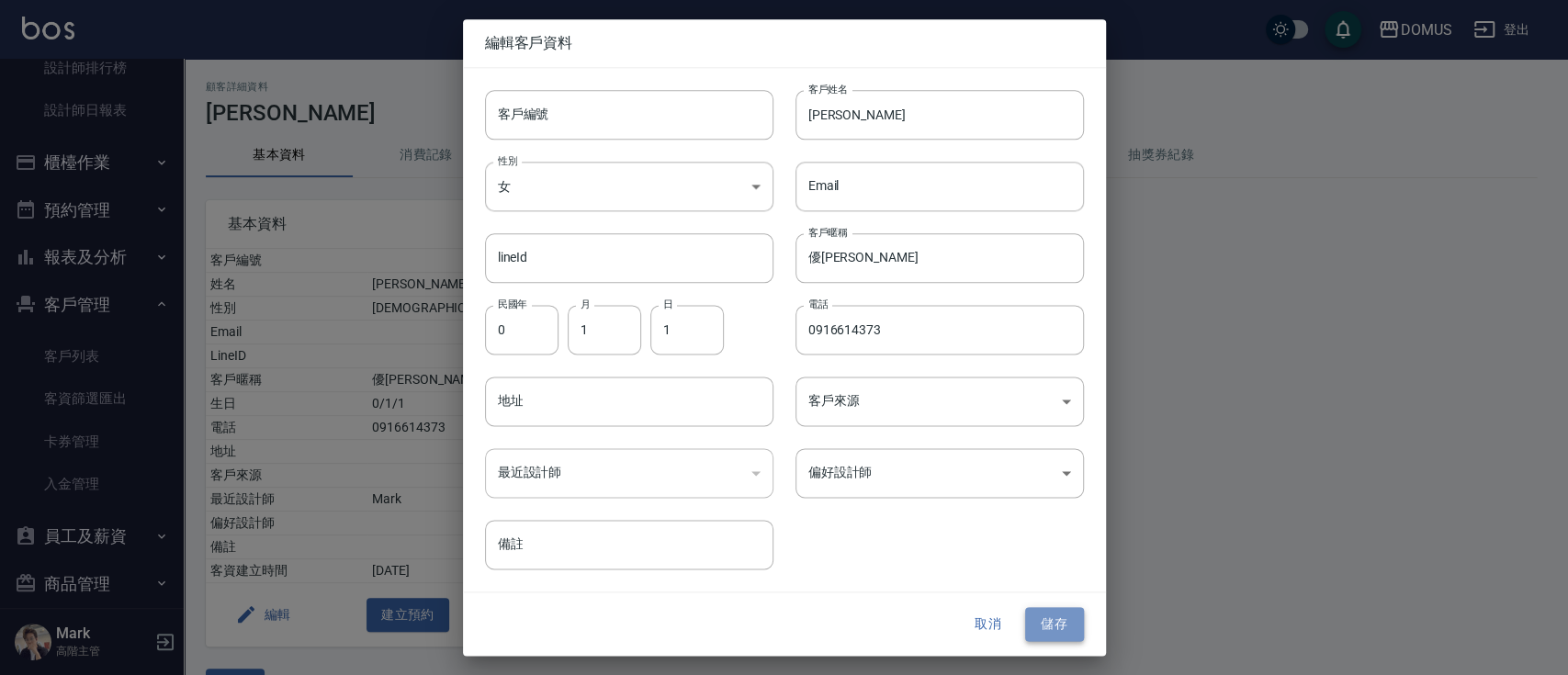
click at [1068, 623] on button "儲存" at bounding box center [1055, 624] width 59 height 34
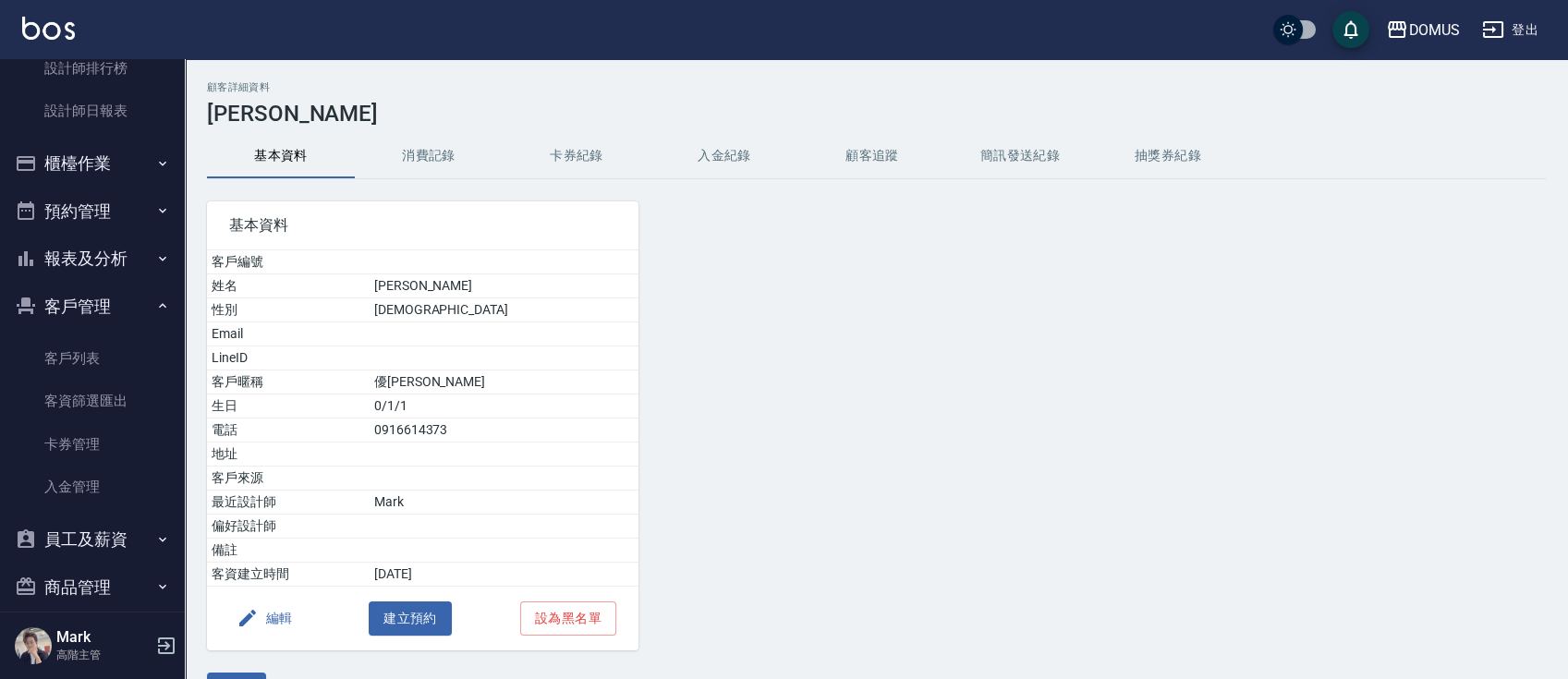
click at [847, 484] on div at bounding box center [808, 414] width 340 height 471
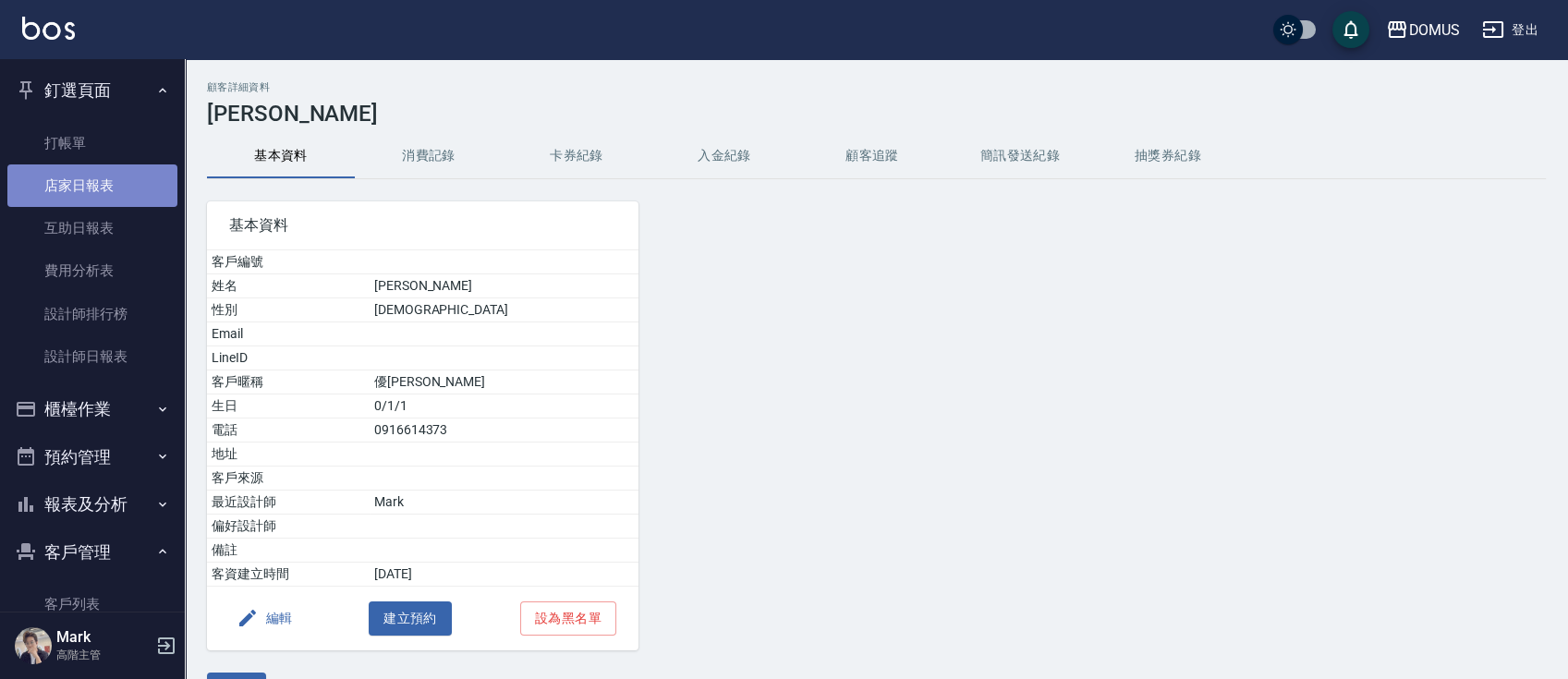
click at [99, 189] on link "店家日報表" at bounding box center [93, 186] width 170 height 43
